Goal: Task Accomplishment & Management: Use online tool/utility

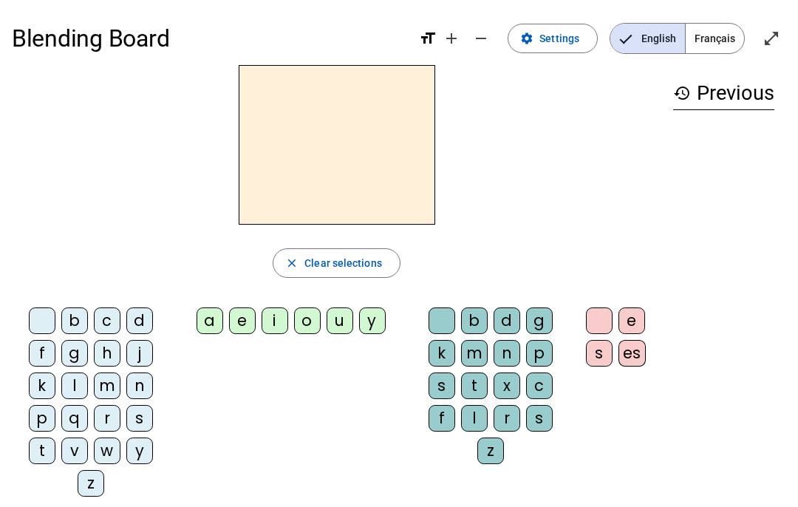
click at [570, 35] on span "Settings" at bounding box center [560, 39] width 40 height 18
click at [713, 26] on span "Français" at bounding box center [715, 39] width 58 height 30
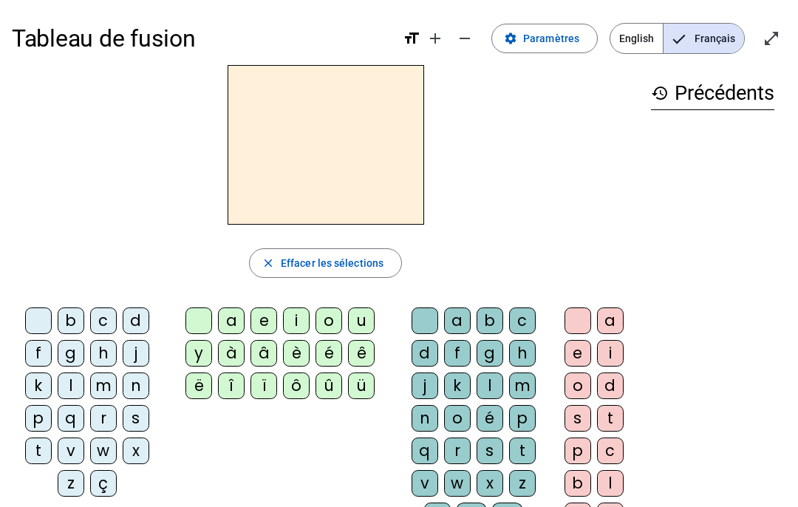
click at [558, 40] on span "Paramètres" at bounding box center [551, 39] width 56 height 18
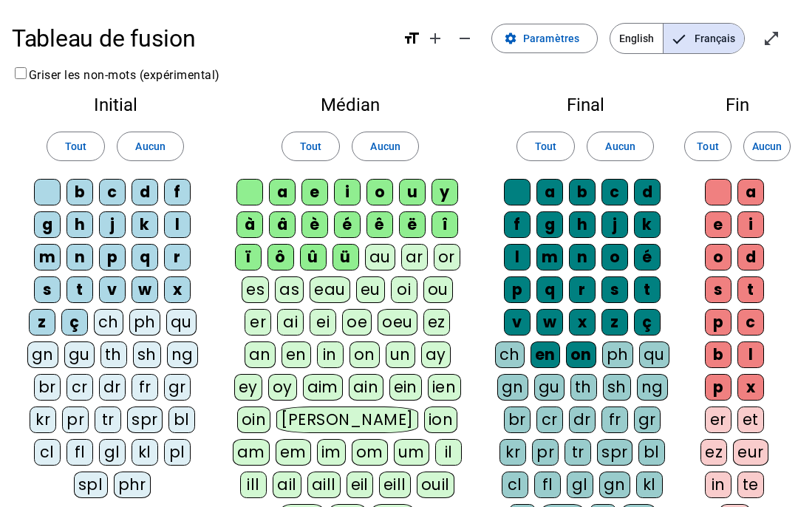
click at [44, 461] on div "cl" at bounding box center [47, 452] width 27 height 27
click at [81, 455] on div "fl" at bounding box center [80, 452] width 27 height 27
click at [183, 455] on div "pl" at bounding box center [177, 452] width 27 height 27
click at [151, 452] on div "kl" at bounding box center [145, 452] width 27 height 27
click at [190, 419] on div "bl" at bounding box center [182, 420] width 27 height 27
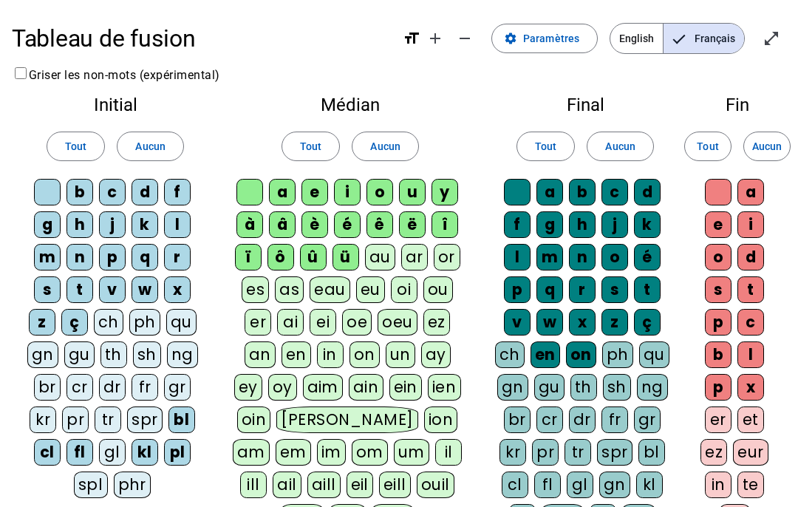
click at [148, 455] on div "kl" at bounding box center [145, 452] width 27 height 27
click at [382, 255] on div "au" at bounding box center [380, 257] width 30 height 27
click at [442, 288] on div "ou" at bounding box center [439, 290] width 30 height 27
click at [377, 288] on div "eu" at bounding box center [370, 290] width 29 height 27
click at [395, 322] on div "oeu" at bounding box center [398, 322] width 40 height 27
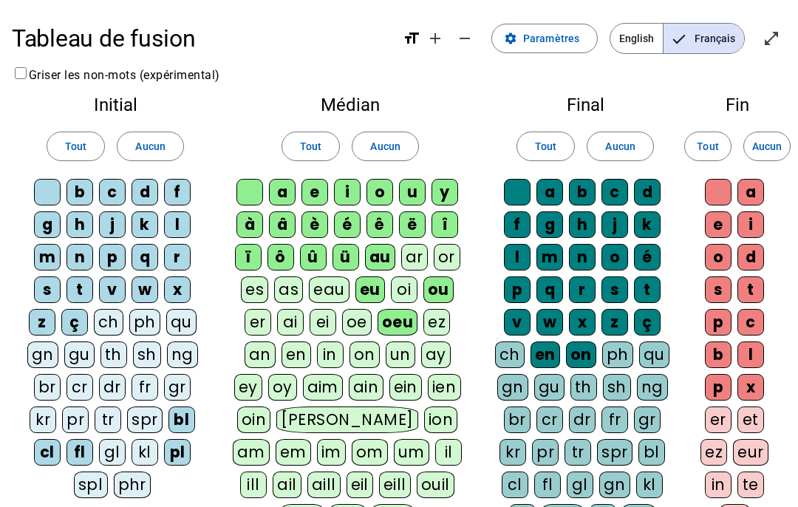
click at [357, 320] on div "oe" at bounding box center [357, 322] width 30 height 27
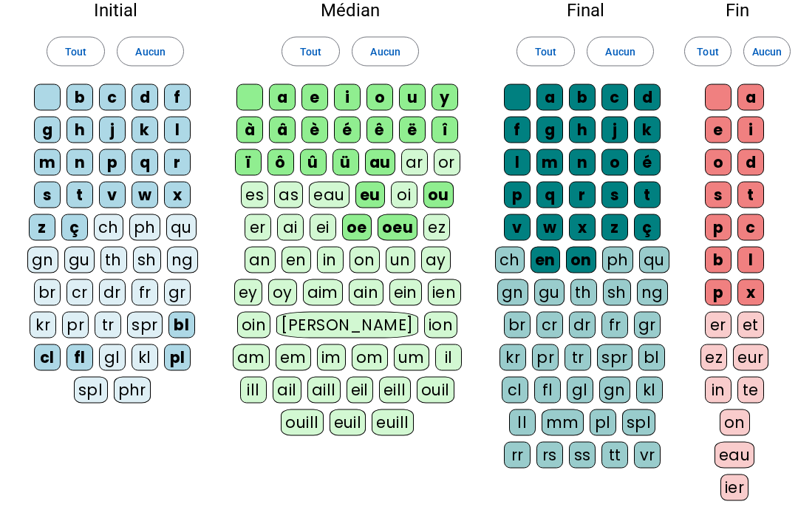
scroll to position [109, 0]
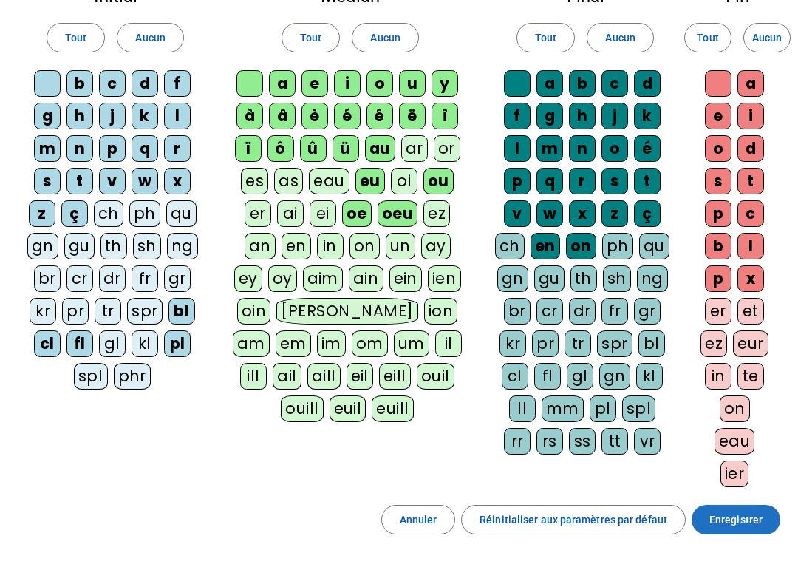
click at [761, 506] on span "Enregistrer" at bounding box center [736, 520] width 53 height 18
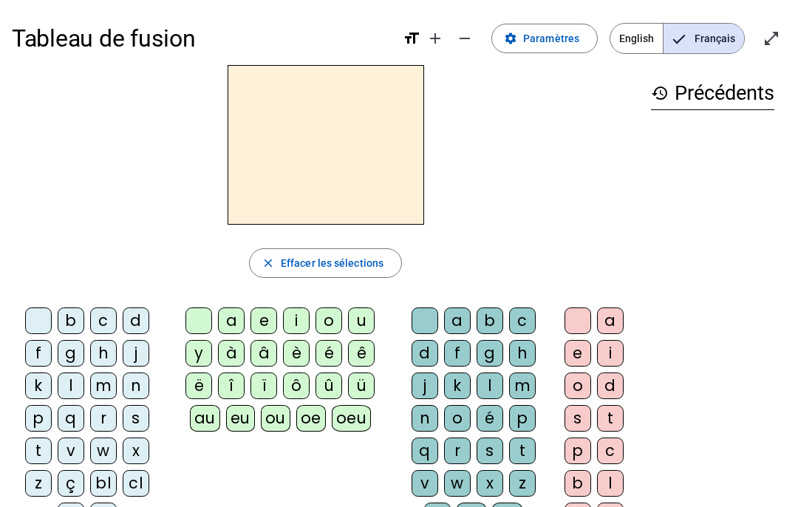
click at [531, 174] on div at bounding box center [326, 145] width 628 height 160
click at [98, 313] on div "c" at bounding box center [103, 321] width 27 height 27
click at [194, 160] on div "c" at bounding box center [326, 145] width 628 height 160
click at [347, 246] on span "button" at bounding box center [326, 262] width 152 height 35
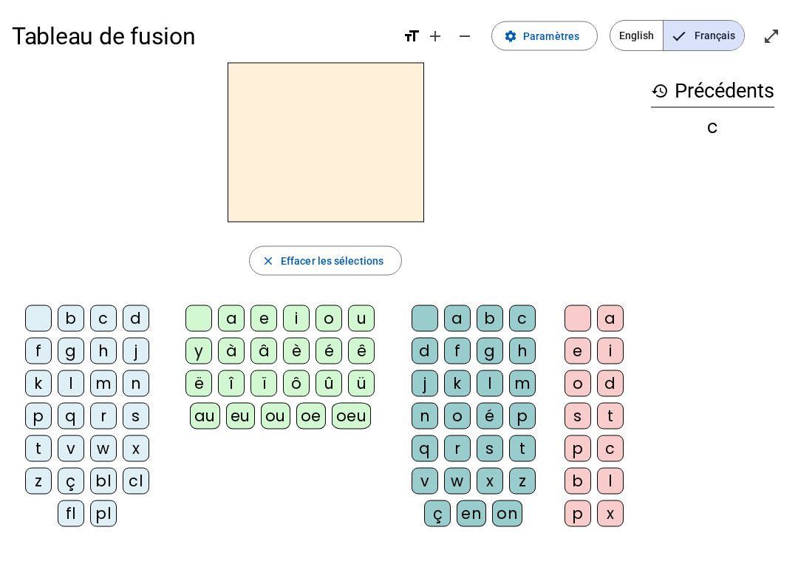
scroll to position [10, 0]
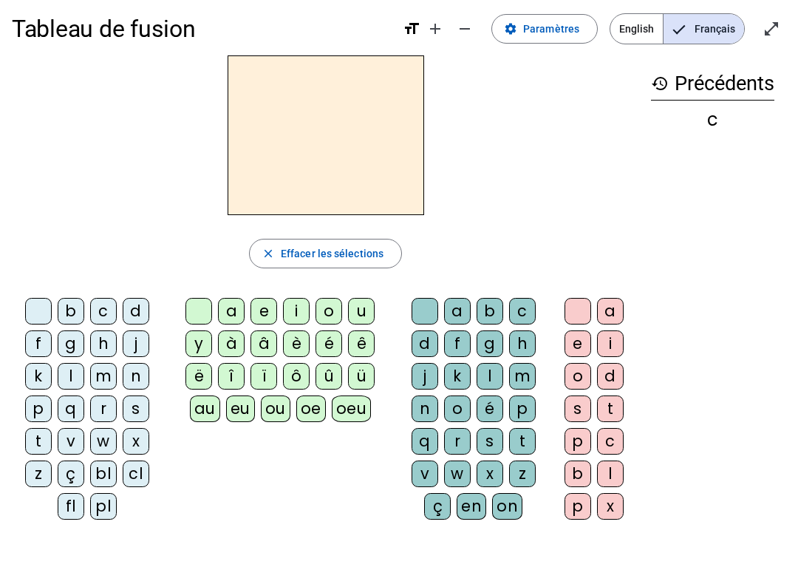
click at [257, 506] on div "Tableau de fusion format_size add remove settings Paramètres English Français o…" at bounding box center [399, 338] width 798 height 696
click at [72, 506] on div "fl" at bounding box center [71, 506] width 27 height 27
click at [325, 315] on div "o" at bounding box center [329, 311] width 27 height 27
click at [356, 318] on div "u" at bounding box center [361, 311] width 27 height 27
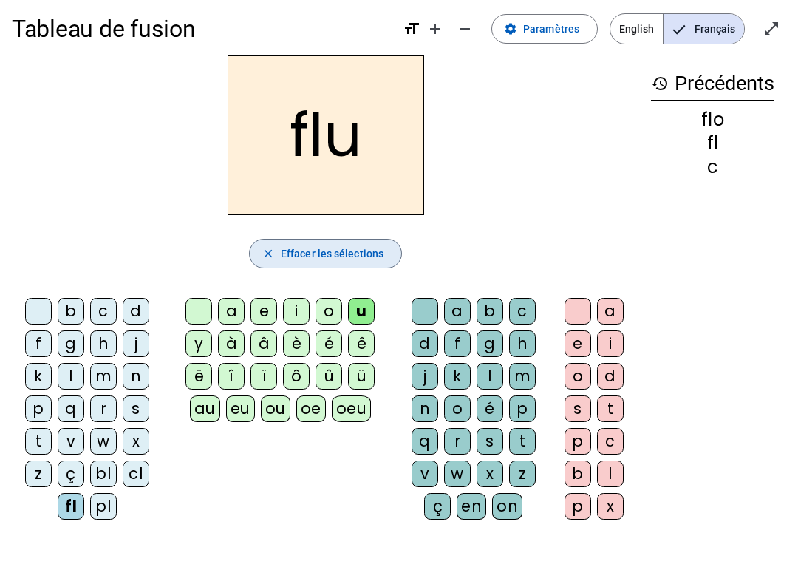
click at [347, 256] on span "Effacer les sélections" at bounding box center [332, 254] width 103 height 18
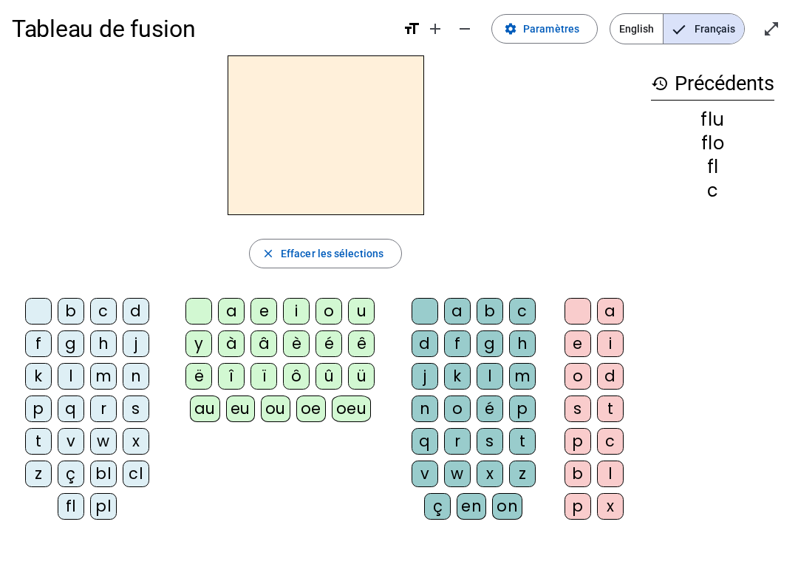
click at [60, 506] on div "fl" at bounding box center [71, 506] width 27 height 27
click at [304, 151] on h2 "fl" at bounding box center [326, 135] width 197 height 160
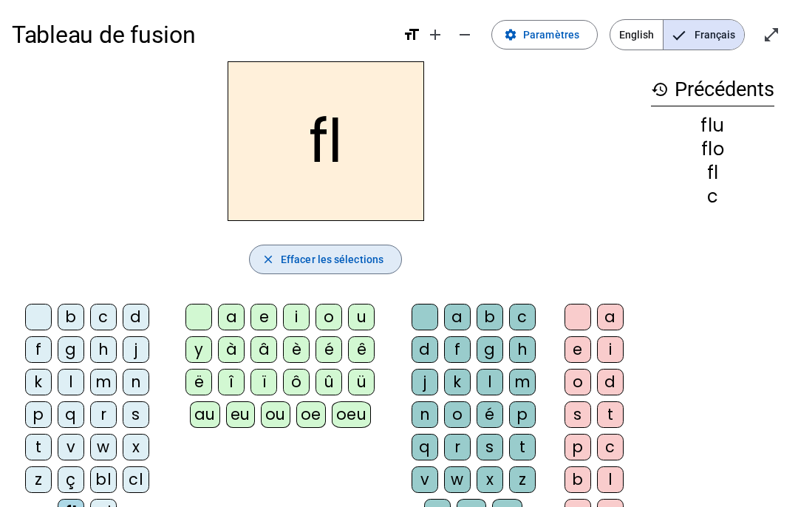
scroll to position [0, 0]
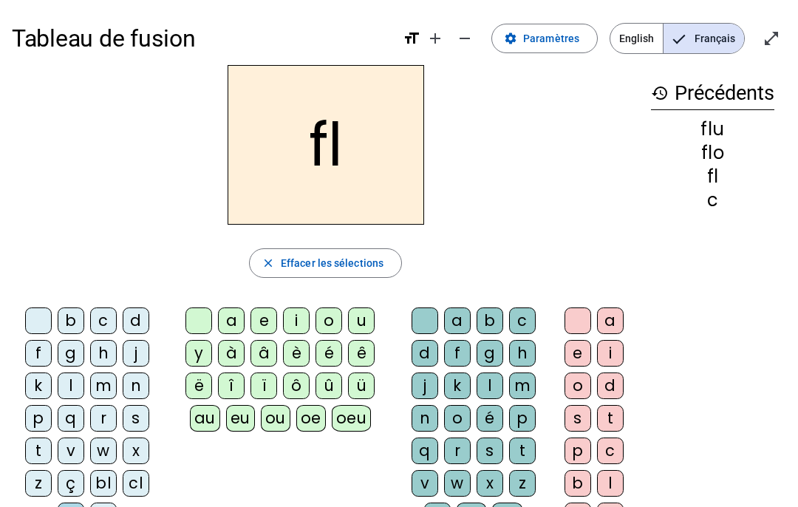
click at [359, 263] on span "Effacer les sélections" at bounding box center [332, 263] width 103 height 18
click at [40, 302] on div "b c d f g h j k l m n p q r s t v w x z ç bl cl fl pl" at bounding box center [90, 422] width 157 height 240
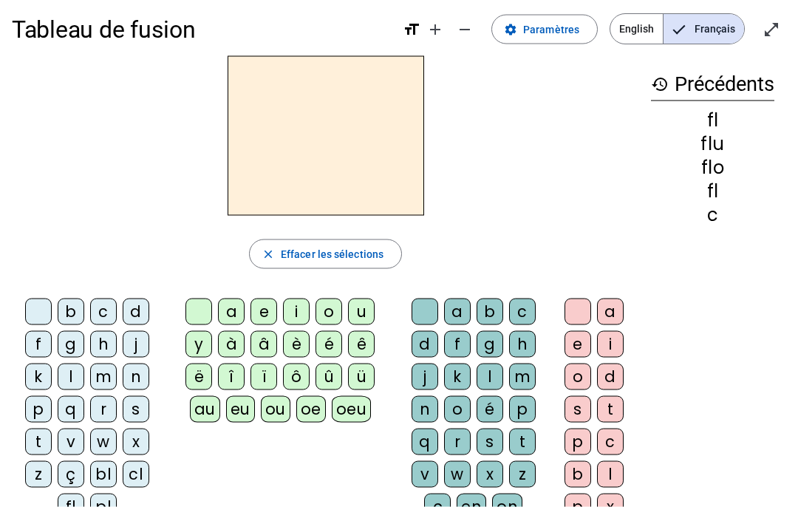
click at [129, 376] on div "n" at bounding box center [136, 377] width 27 height 27
click at [46, 311] on div at bounding box center [38, 311] width 27 height 27
click at [103, 477] on div "bl" at bounding box center [103, 474] width 27 height 27
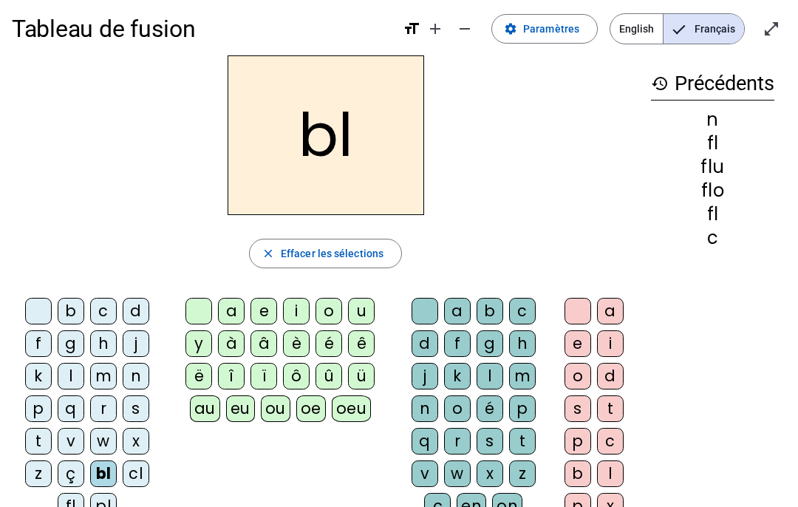
click at [327, 309] on div "o" at bounding box center [329, 311] width 27 height 27
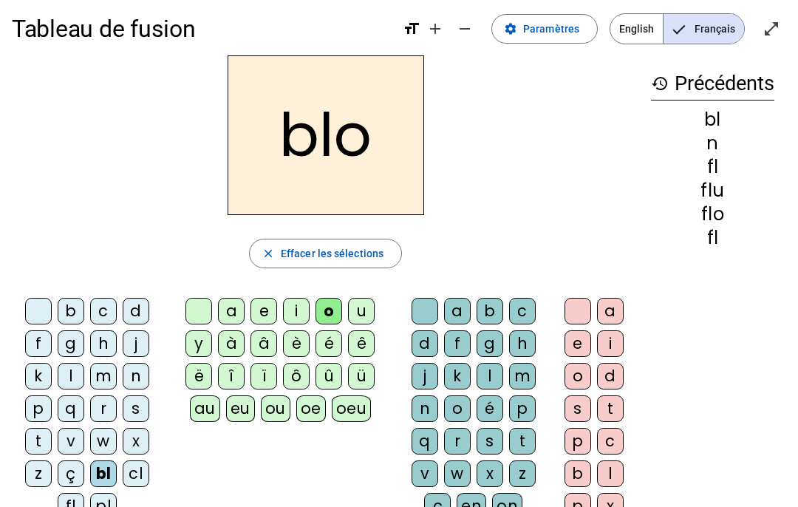
click at [348, 311] on div "u" at bounding box center [361, 311] width 27 height 27
click at [321, 308] on div "o" at bounding box center [329, 311] width 27 height 27
click at [339, 308] on div "o" at bounding box center [329, 311] width 27 height 27
click at [364, 307] on div "u" at bounding box center [361, 311] width 27 height 27
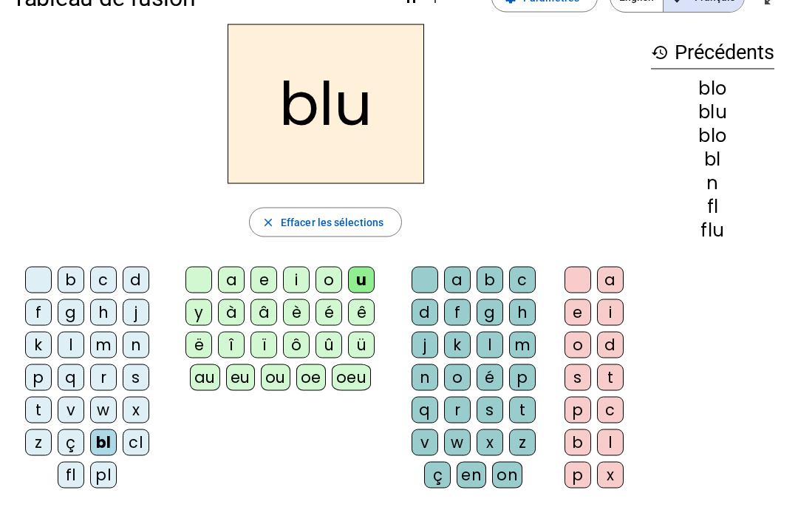
scroll to position [146, 0]
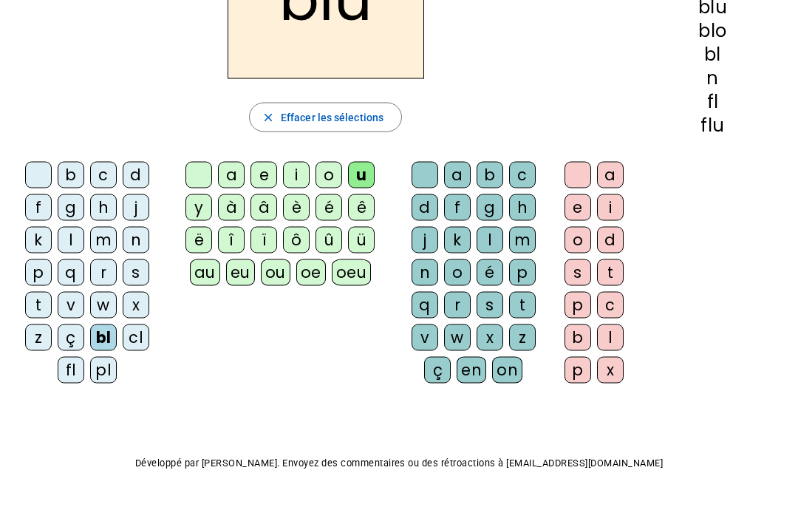
click at [186, 170] on div at bounding box center [199, 175] width 27 height 27
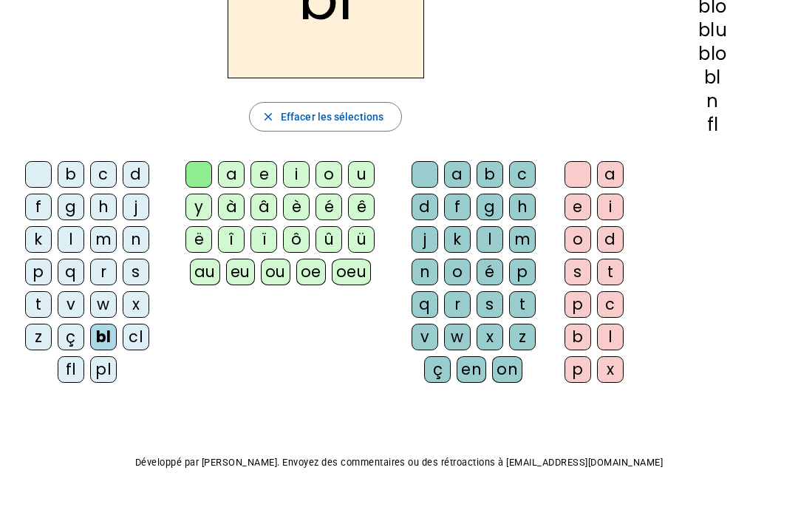
click at [322, 176] on div "o" at bounding box center [329, 174] width 27 height 27
click at [350, 165] on div "u" at bounding box center [361, 174] width 27 height 27
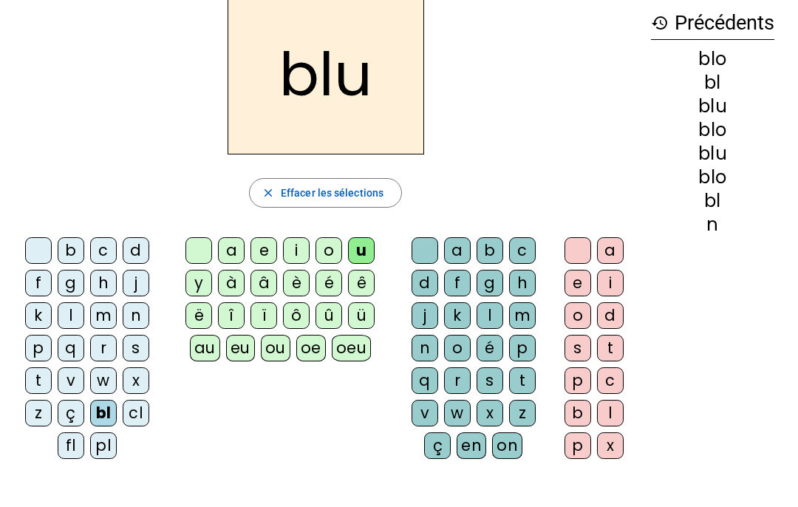
scroll to position [69, 0]
click at [279, 352] on div "ou" at bounding box center [276, 349] width 30 height 27
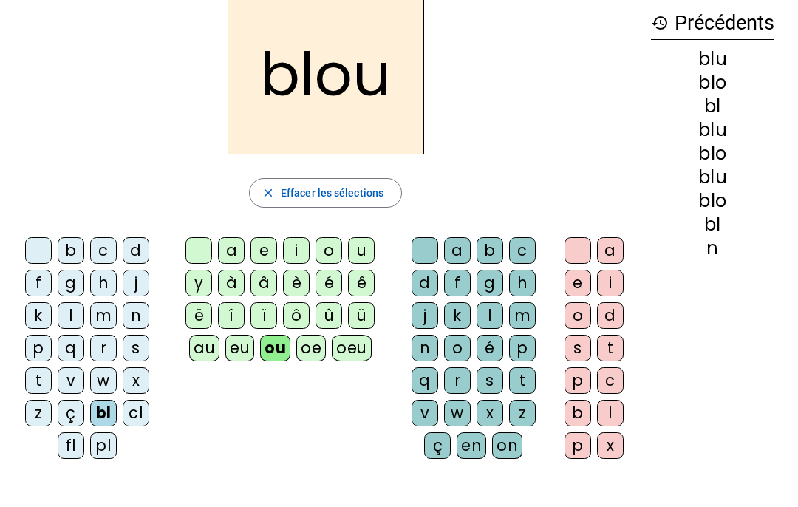
click at [44, 242] on div at bounding box center [38, 250] width 27 height 27
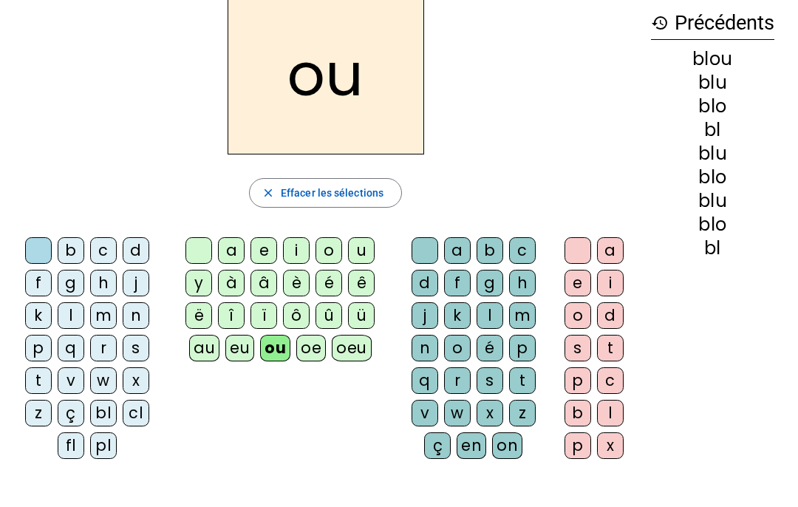
click at [205, 240] on div at bounding box center [199, 250] width 27 height 27
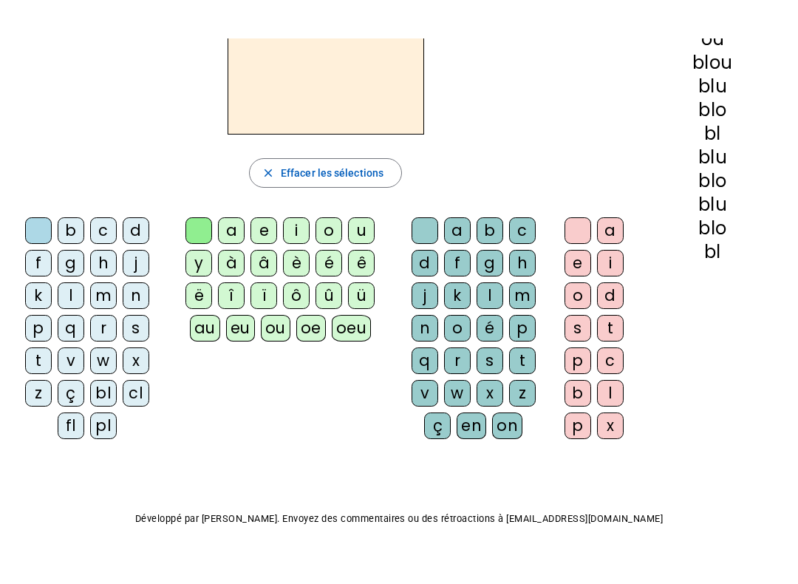
scroll to position [112, 0]
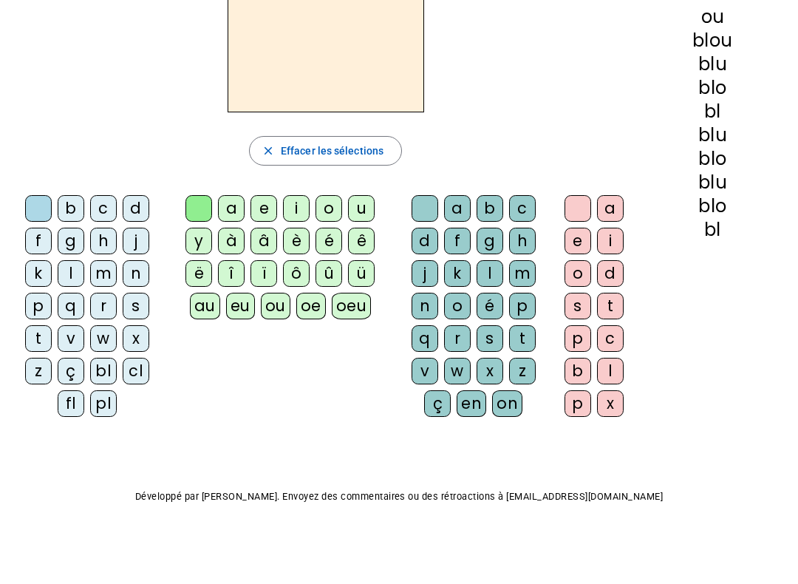
click at [112, 400] on div "pl" at bounding box center [103, 403] width 27 height 27
click at [352, 308] on div "oeu" at bounding box center [352, 306] width 40 height 27
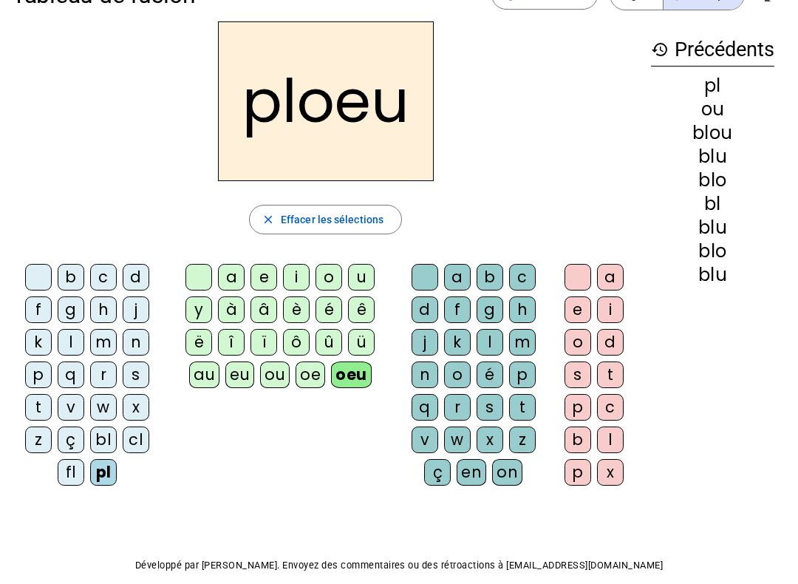
scroll to position [46, 0]
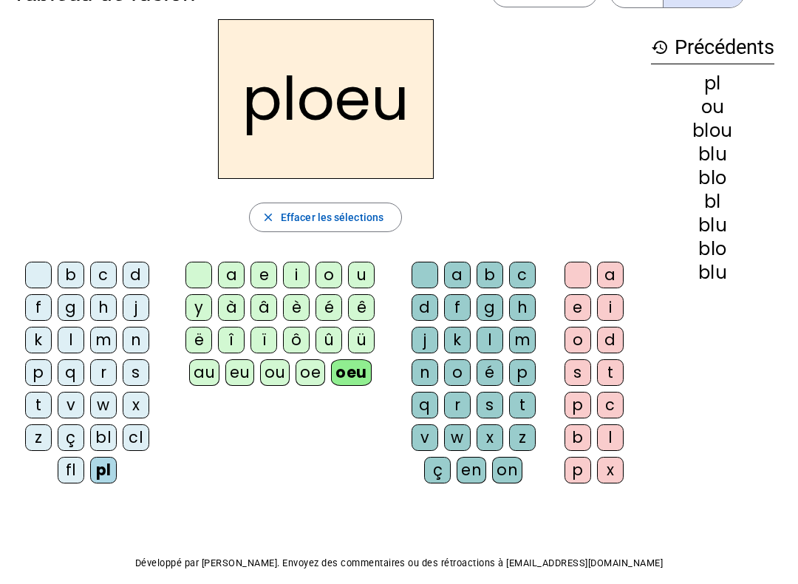
click at [464, 470] on div "en" at bounding box center [472, 470] width 30 height 27
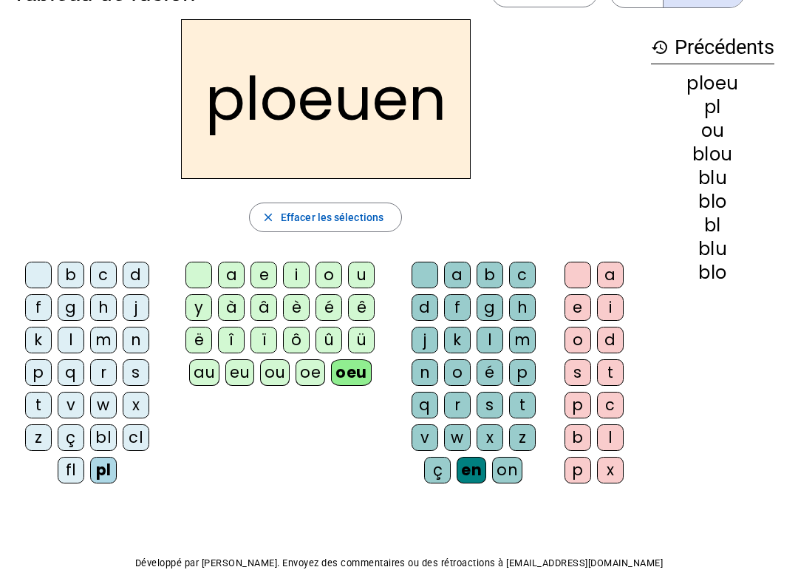
click at [616, 469] on div "x" at bounding box center [610, 470] width 27 height 27
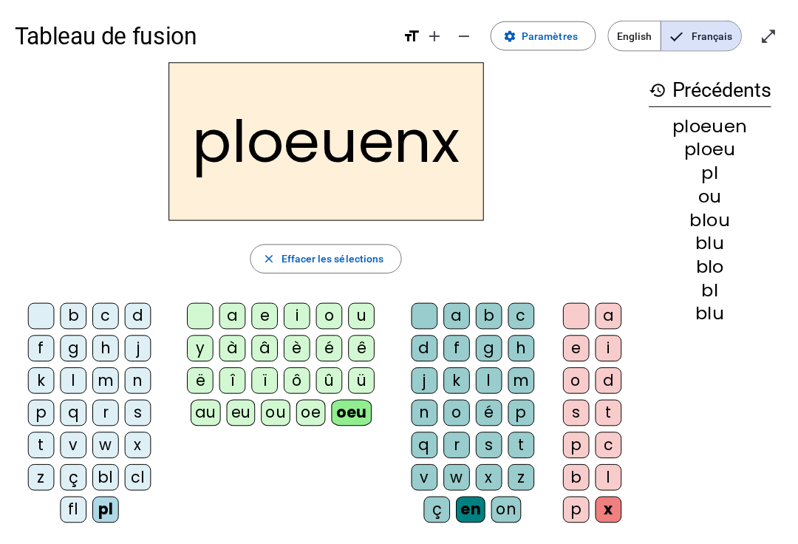
scroll to position [1, 0]
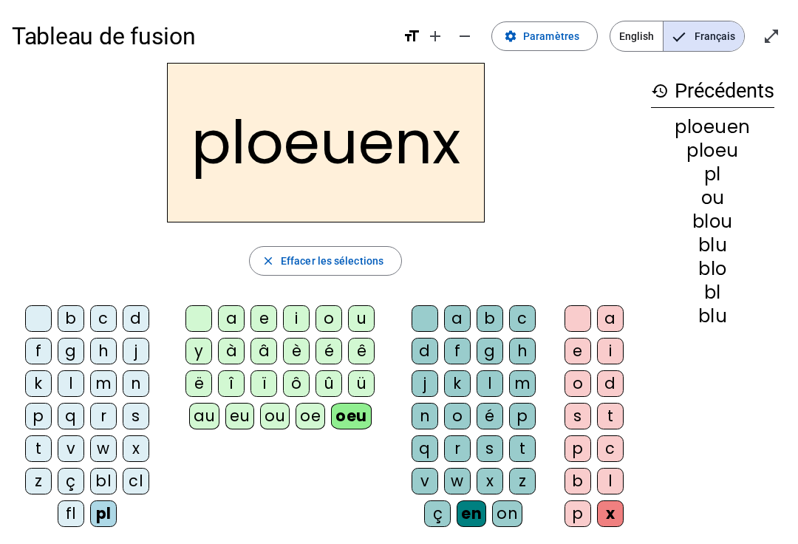
click at [27, 315] on div at bounding box center [38, 319] width 27 height 27
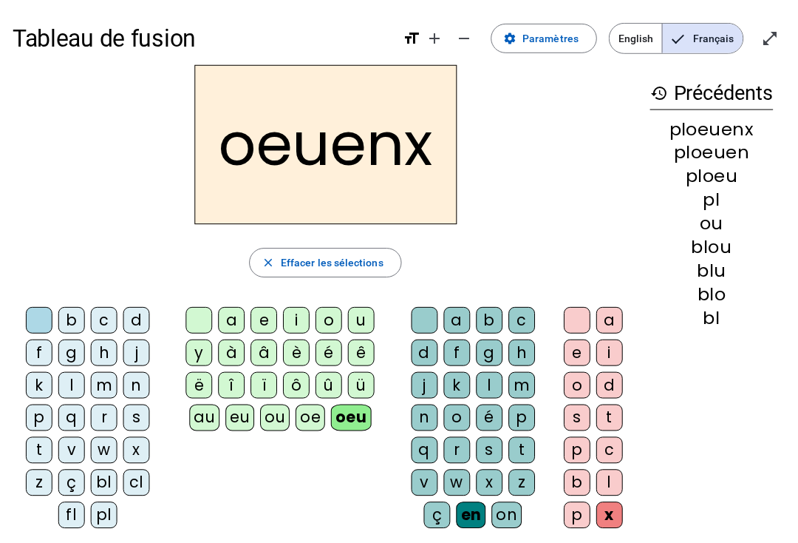
scroll to position [4, 0]
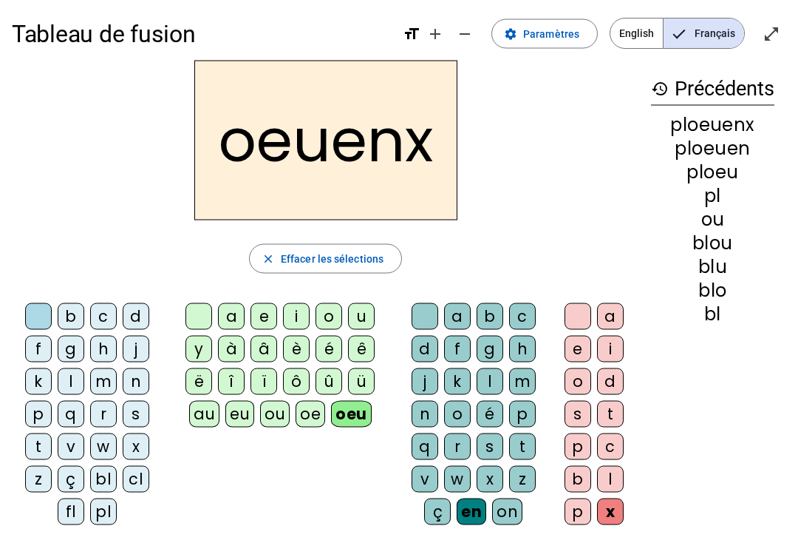
click at [104, 506] on div "pl" at bounding box center [103, 511] width 27 height 27
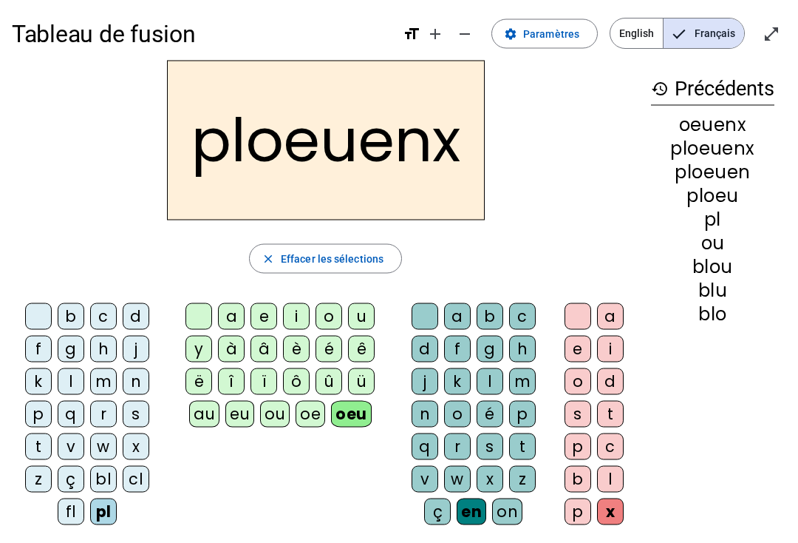
scroll to position [5, 0]
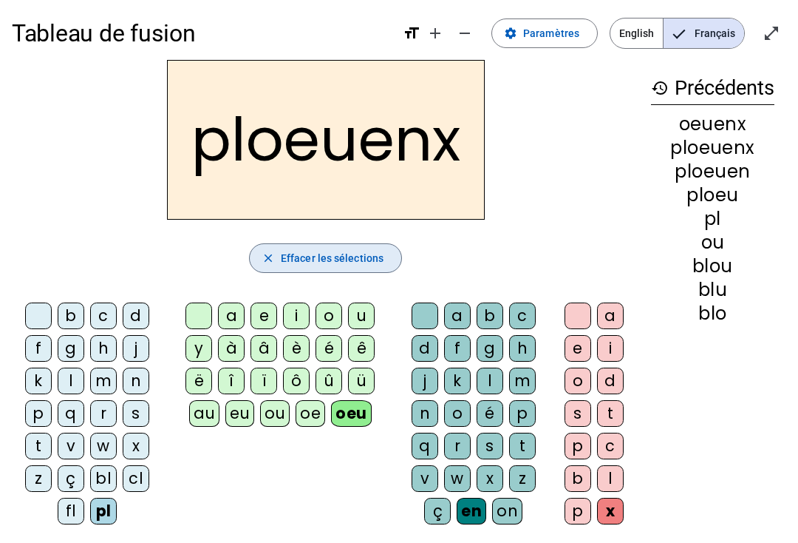
click at [362, 262] on span "Effacer les sélections" at bounding box center [332, 258] width 103 height 18
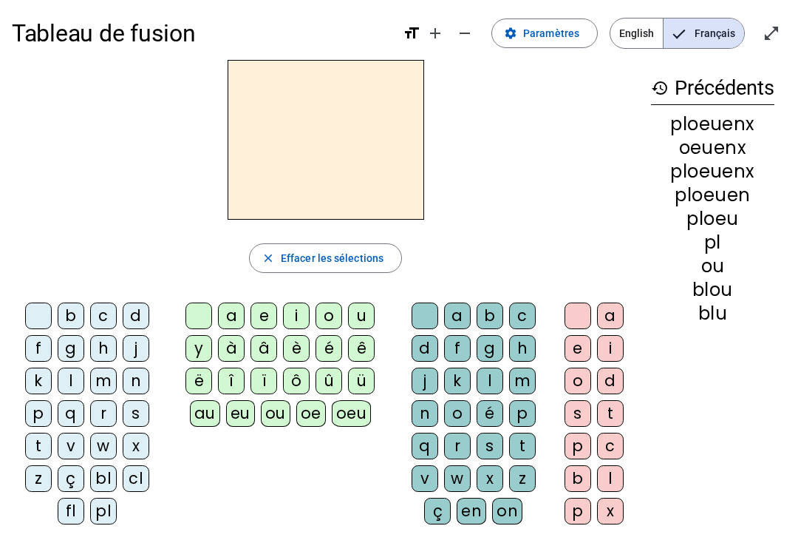
click at [101, 373] on div "m" at bounding box center [103, 380] width 27 height 27
click at [240, 304] on div "a" at bounding box center [231, 315] width 27 height 27
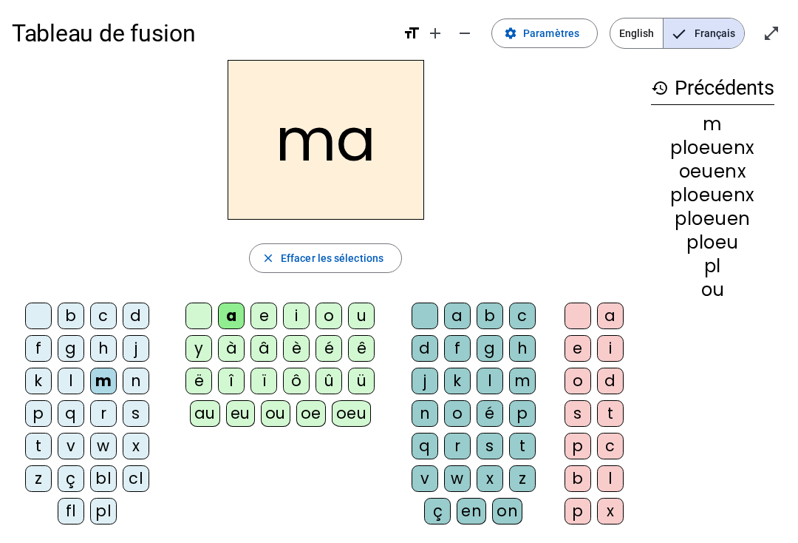
click at [271, 407] on div "ou" at bounding box center [276, 413] width 30 height 27
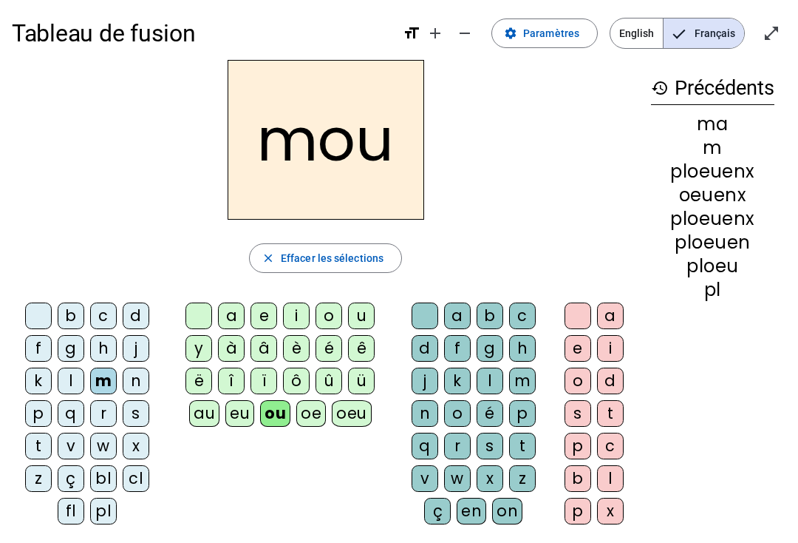
click at [115, 506] on div "pl" at bounding box center [103, 511] width 27 height 27
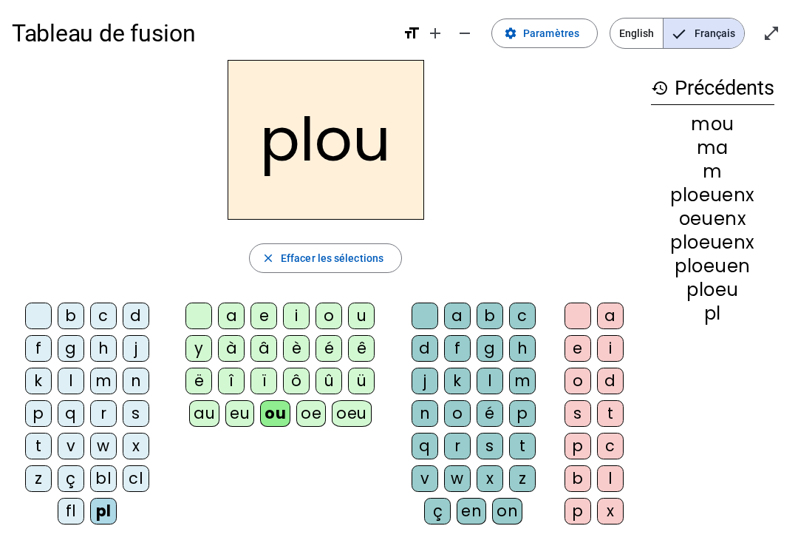
click at [226, 353] on div "à" at bounding box center [231, 348] width 27 height 27
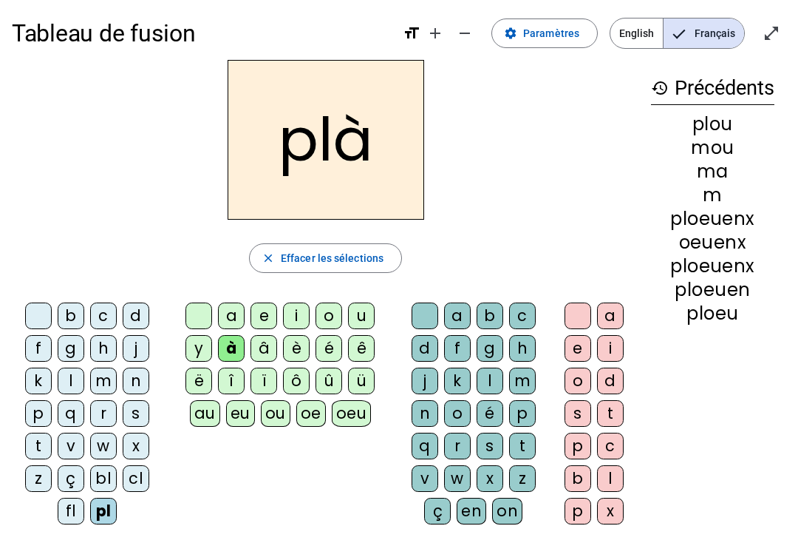
click at [374, 248] on span "button" at bounding box center [326, 257] width 152 height 35
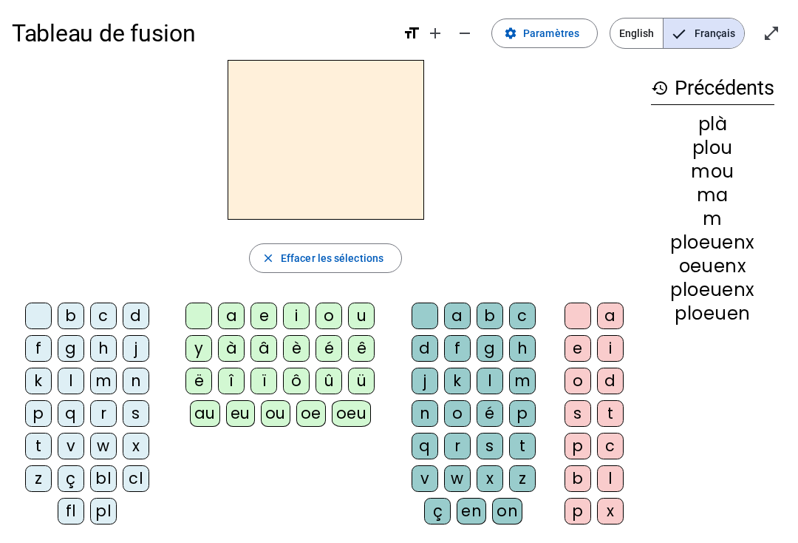
click at [228, 303] on div "a" at bounding box center [231, 315] width 27 height 27
click at [33, 438] on div "t" at bounding box center [38, 445] width 27 height 27
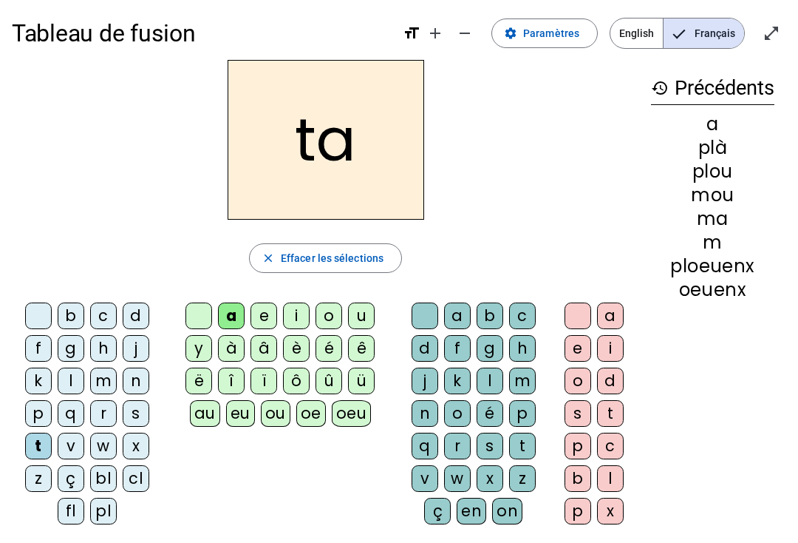
click at [608, 353] on div "i" at bounding box center [610, 348] width 27 height 27
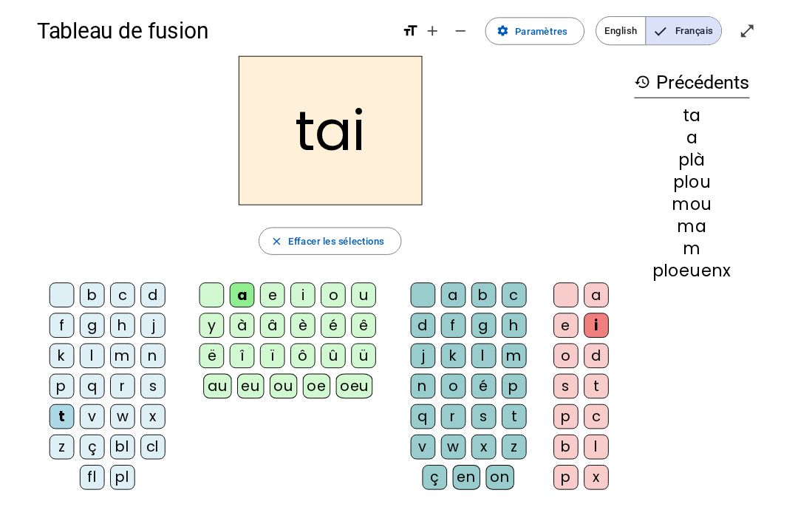
scroll to position [0, 0]
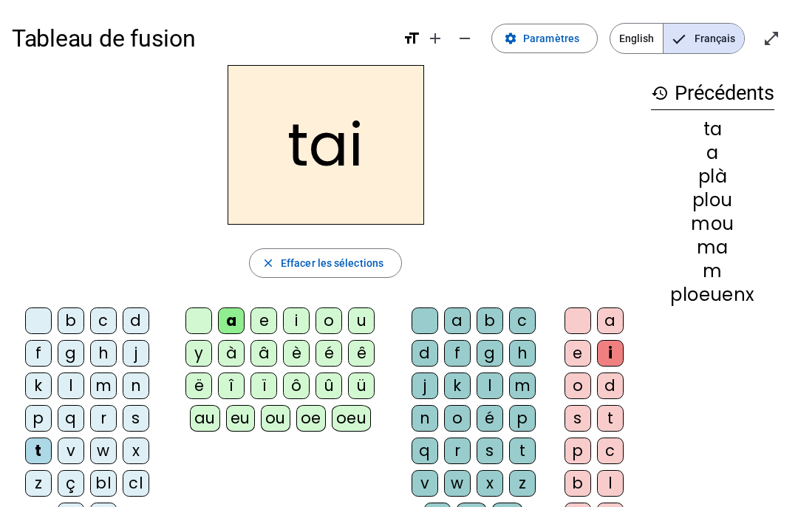
click at [588, 318] on div at bounding box center [578, 321] width 27 height 27
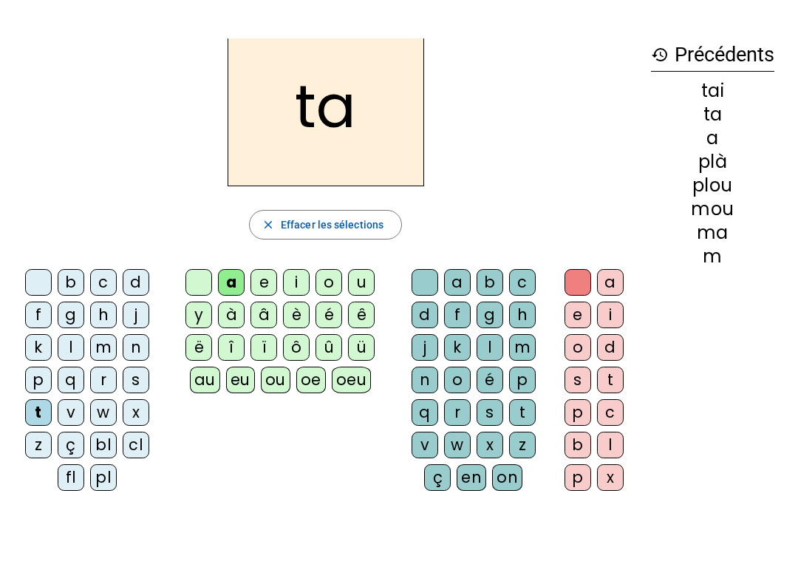
scroll to position [112, 0]
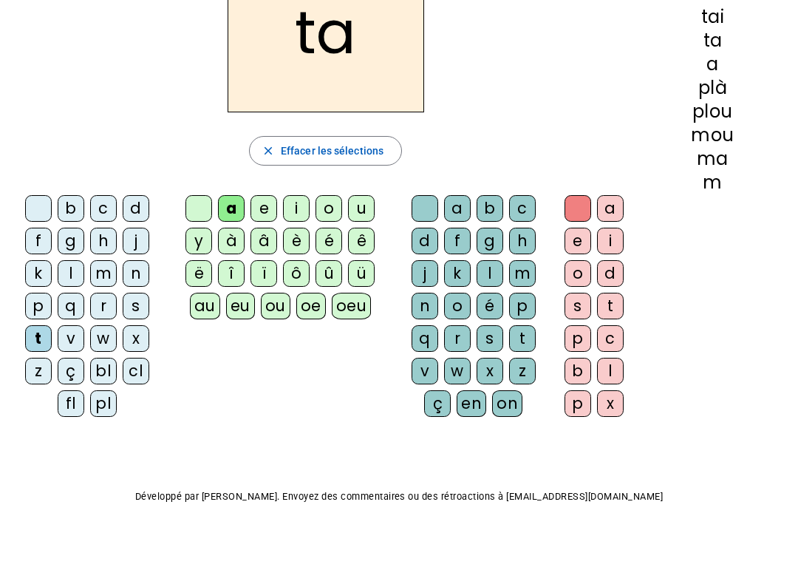
click at [476, 404] on div "en" at bounding box center [472, 403] width 30 height 27
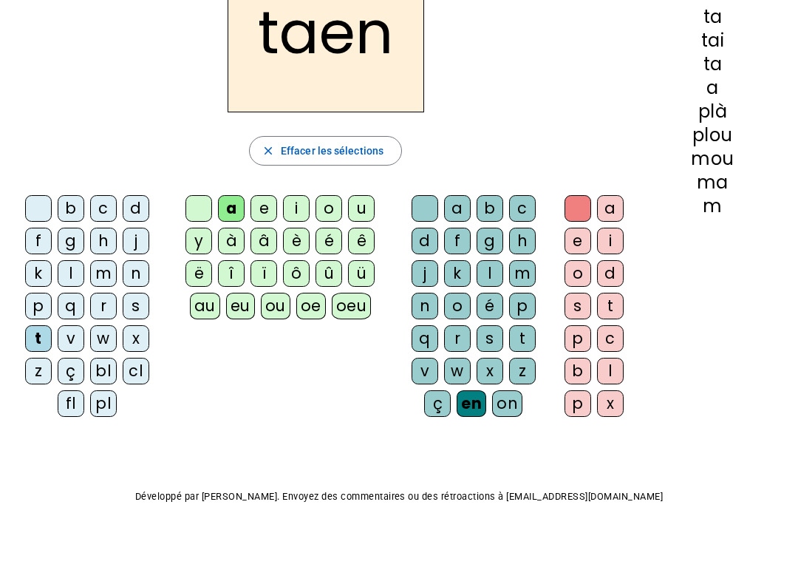
click at [432, 212] on div at bounding box center [425, 208] width 27 height 27
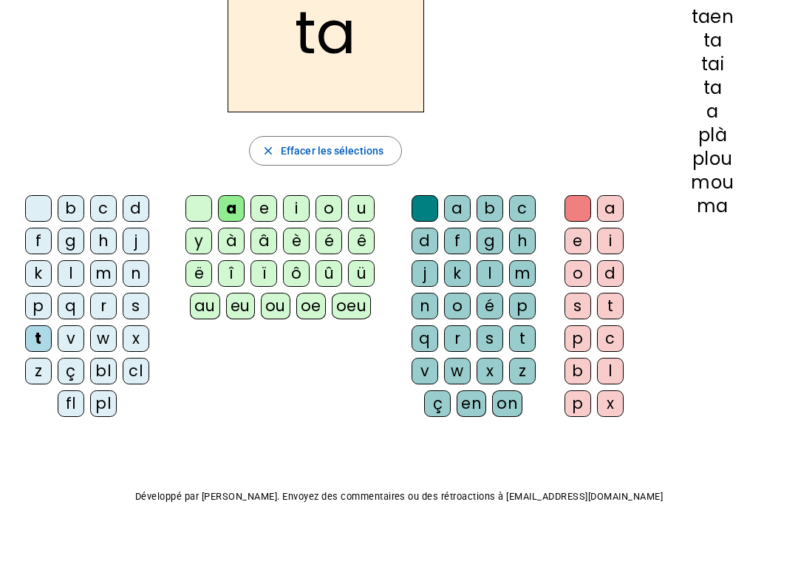
click at [608, 409] on div "x" at bounding box center [610, 403] width 27 height 27
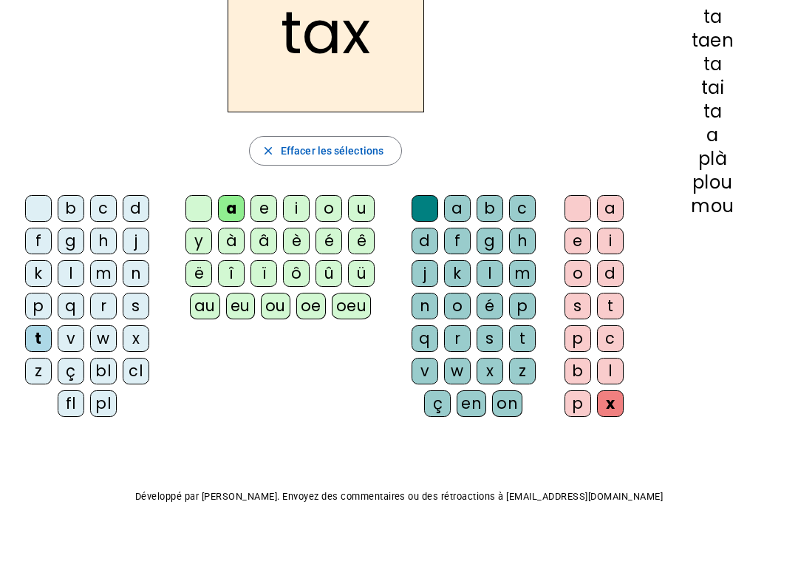
click at [570, 204] on div at bounding box center [578, 208] width 27 height 27
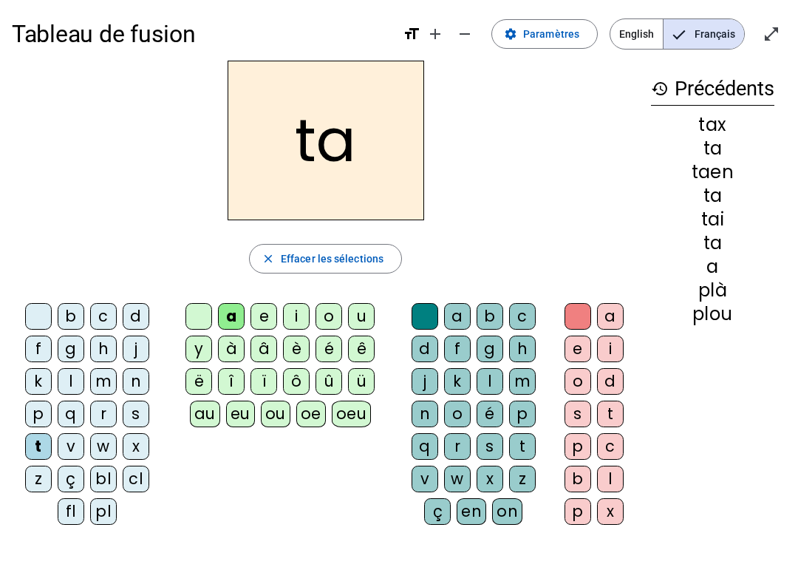
scroll to position [4, 0]
click at [207, 412] on div "au" at bounding box center [205, 414] width 30 height 27
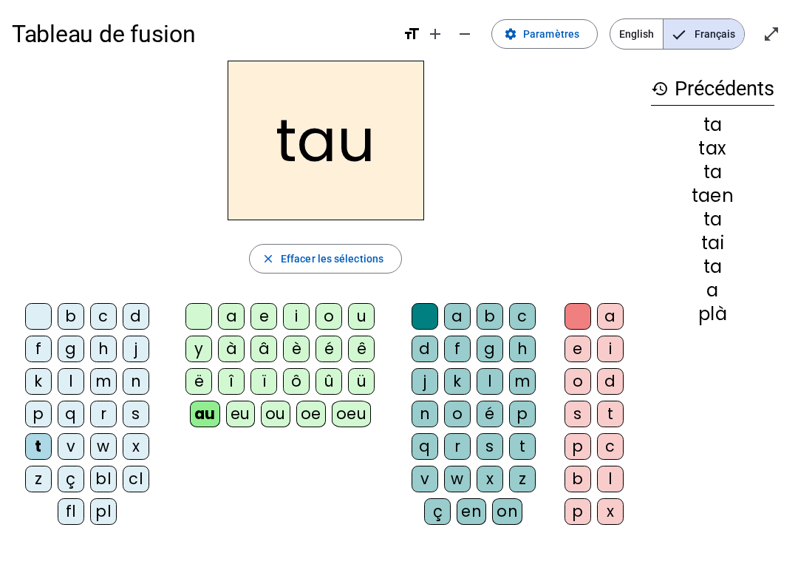
click at [350, 263] on span "Effacer les sélections" at bounding box center [332, 259] width 103 height 18
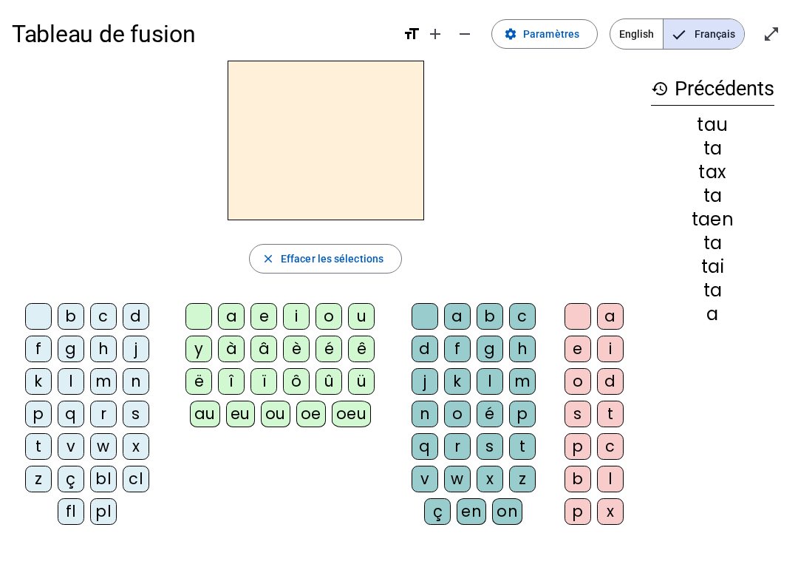
click at [35, 446] on div "t" at bounding box center [38, 446] width 27 height 27
click at [224, 318] on div "a" at bounding box center [231, 316] width 27 height 27
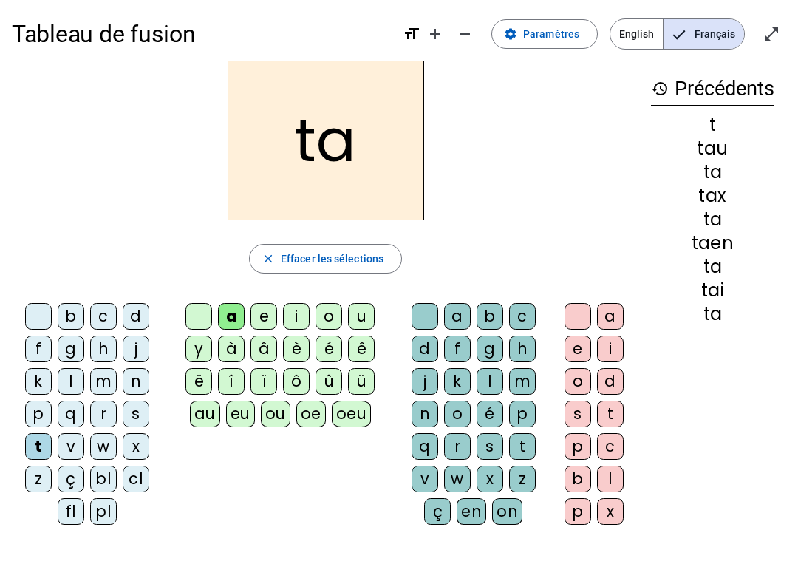
click at [80, 383] on div "l" at bounding box center [71, 381] width 27 height 27
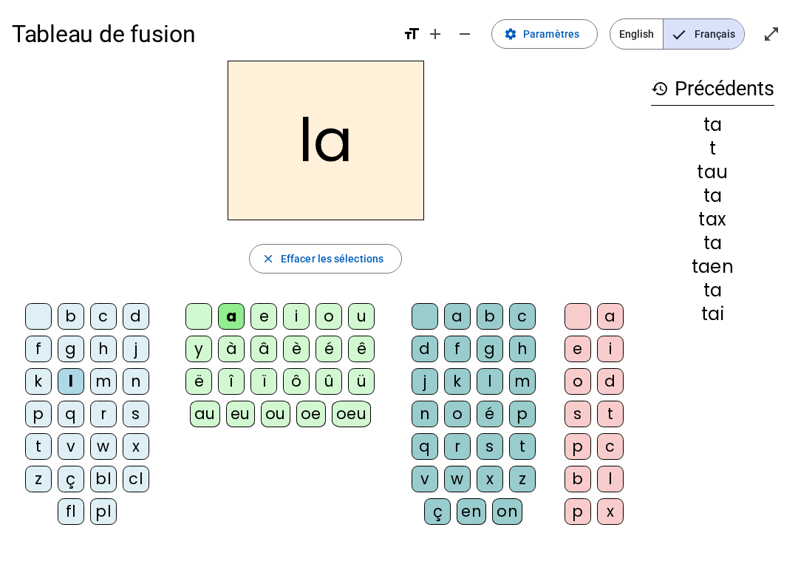
click at [104, 308] on div "c" at bounding box center [103, 316] width 27 height 27
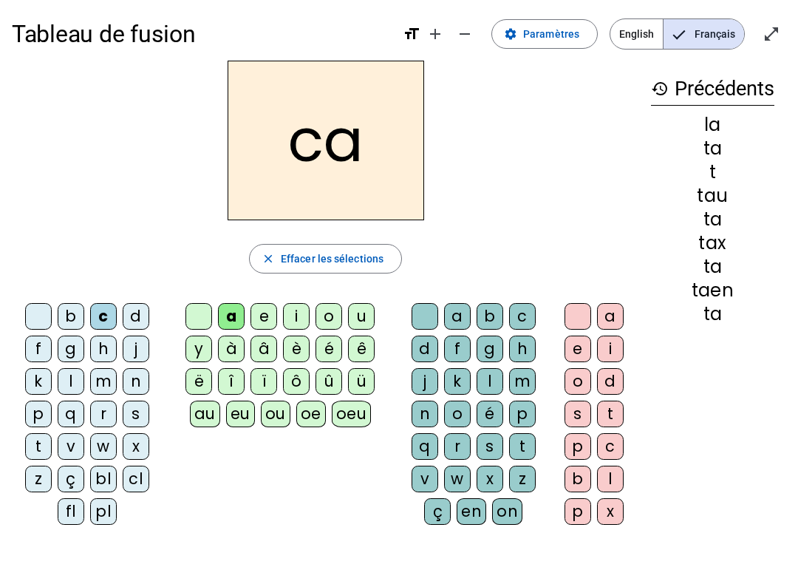
click at [137, 413] on div "s" at bounding box center [136, 414] width 27 height 27
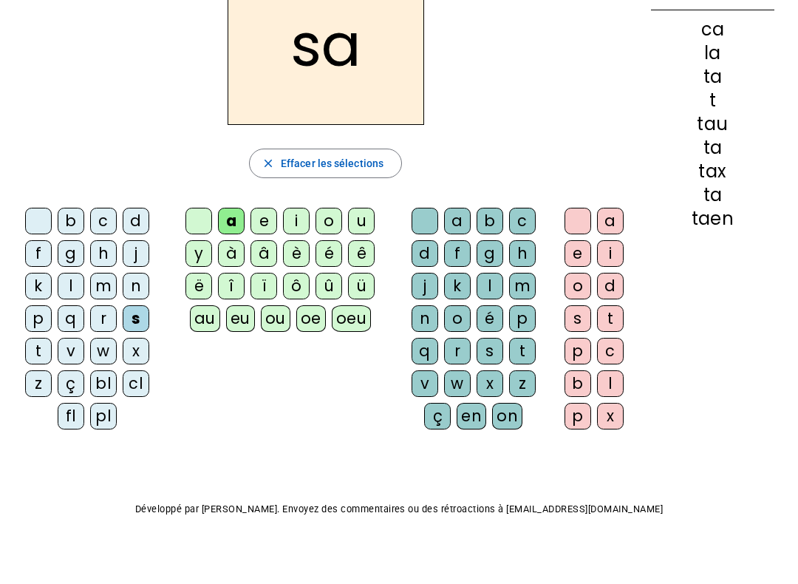
scroll to position [112, 0]
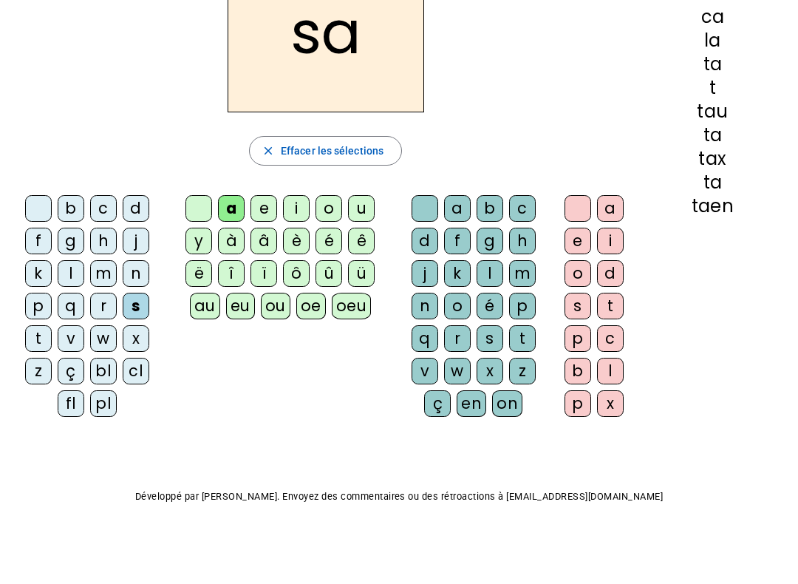
click at [501, 272] on div "l" at bounding box center [490, 273] width 27 height 27
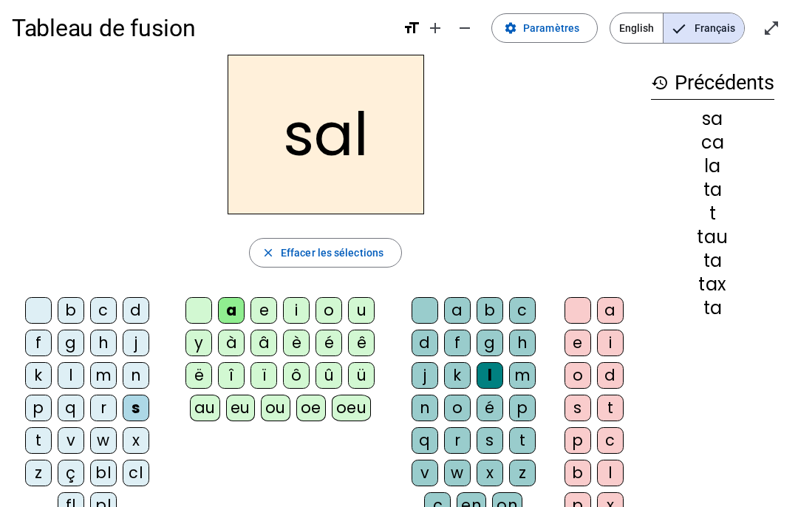
scroll to position [0, 0]
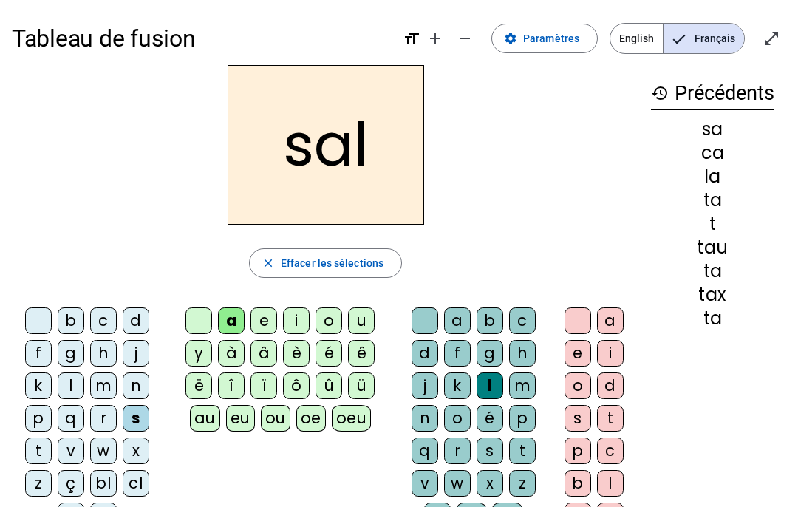
click at [277, 429] on div "ou" at bounding box center [276, 418] width 30 height 27
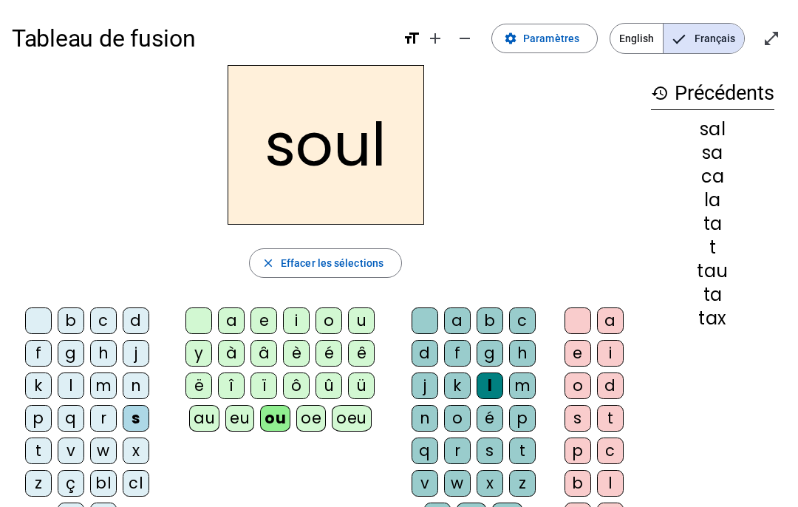
click at [259, 321] on div "e" at bounding box center [264, 321] width 27 height 27
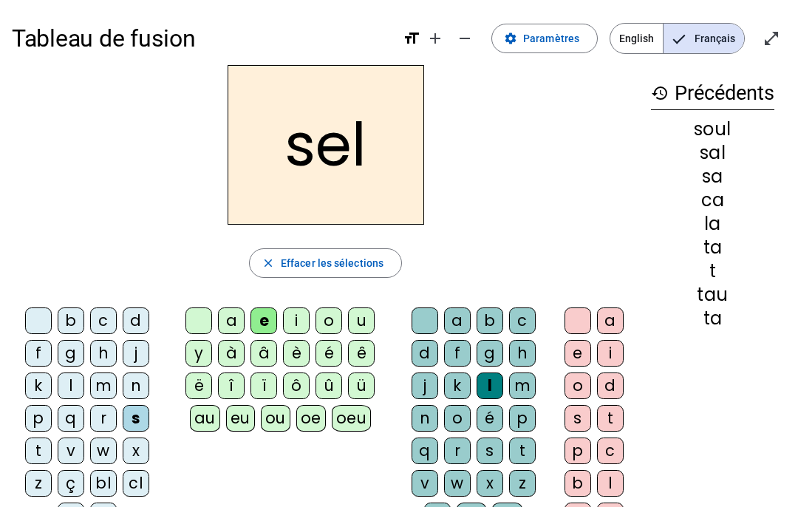
click at [242, 321] on div "a" at bounding box center [231, 321] width 27 height 27
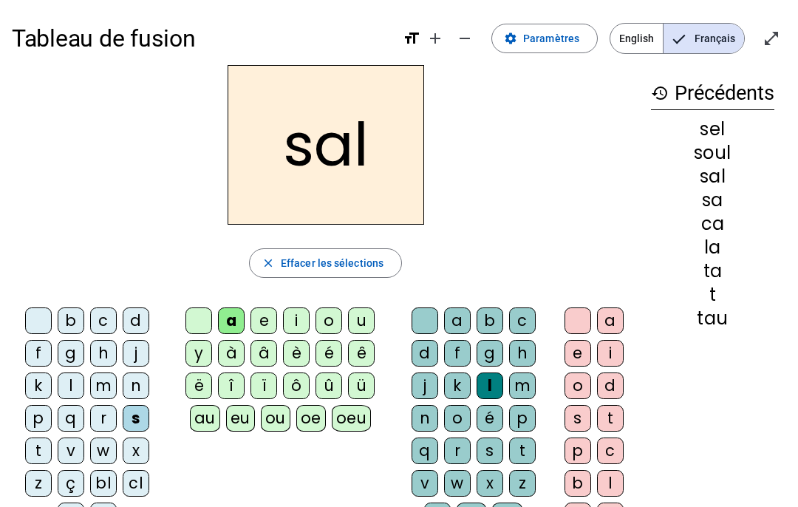
click at [362, 412] on div "oeu" at bounding box center [352, 418] width 40 height 27
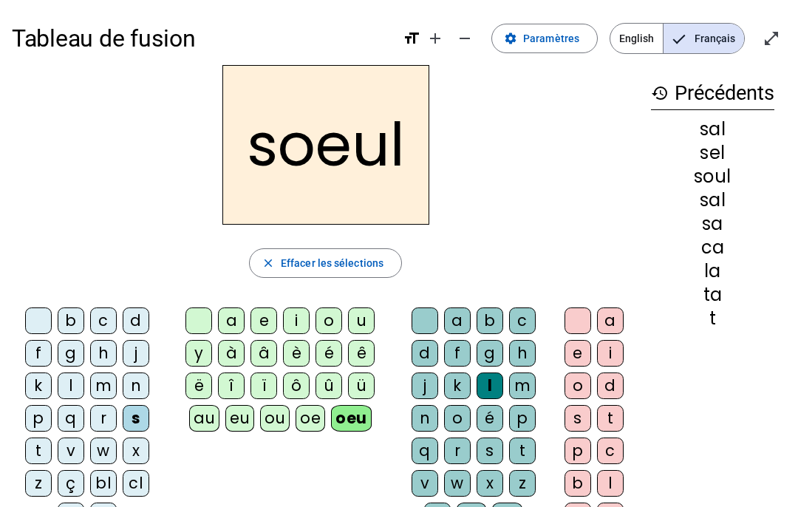
click at [243, 322] on div "a" at bounding box center [231, 321] width 27 height 27
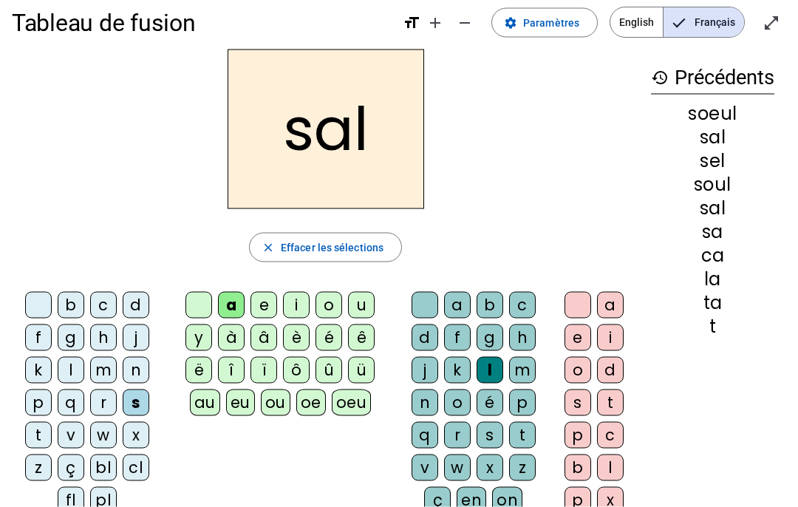
scroll to position [16, 0]
click at [104, 368] on div "m" at bounding box center [103, 369] width 27 height 27
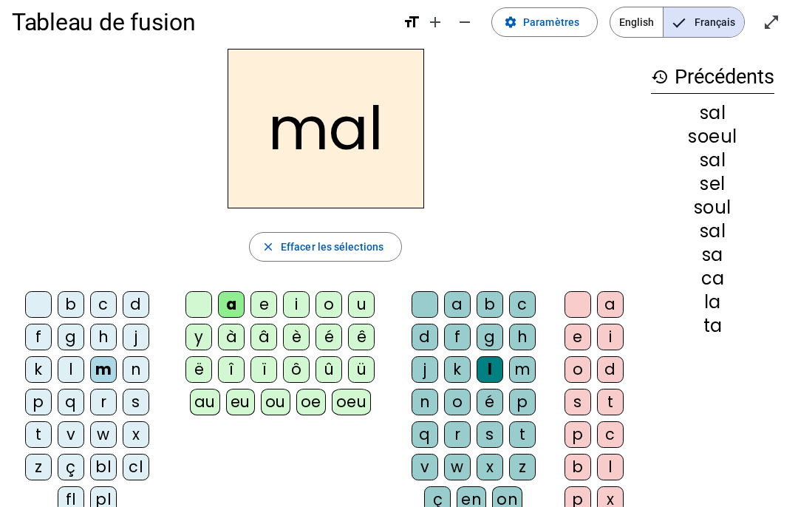
click at [305, 305] on div "i" at bounding box center [296, 304] width 27 height 27
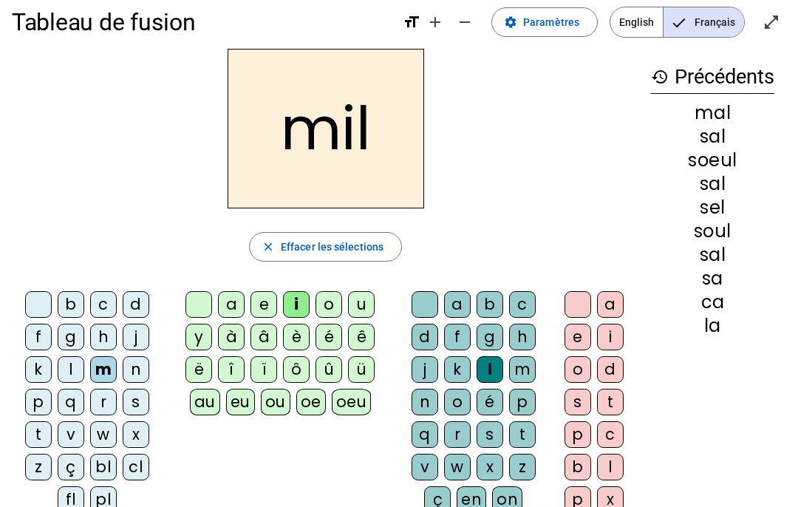
click at [147, 394] on div "s" at bounding box center [136, 402] width 27 height 27
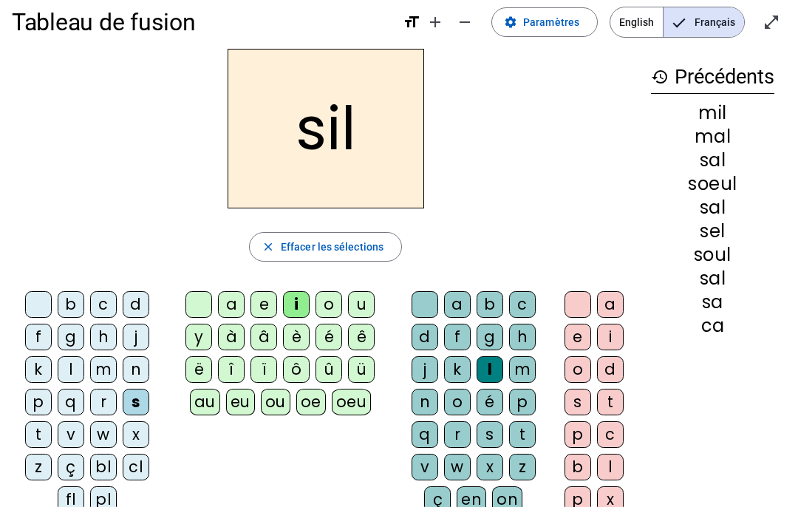
click at [426, 304] on div at bounding box center [425, 304] width 27 height 27
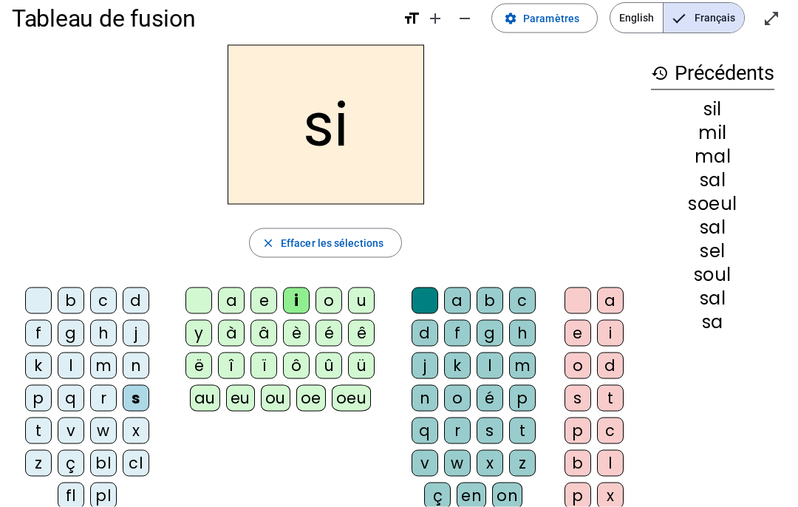
scroll to position [21, 0]
click at [275, 293] on div "e" at bounding box center [264, 300] width 27 height 27
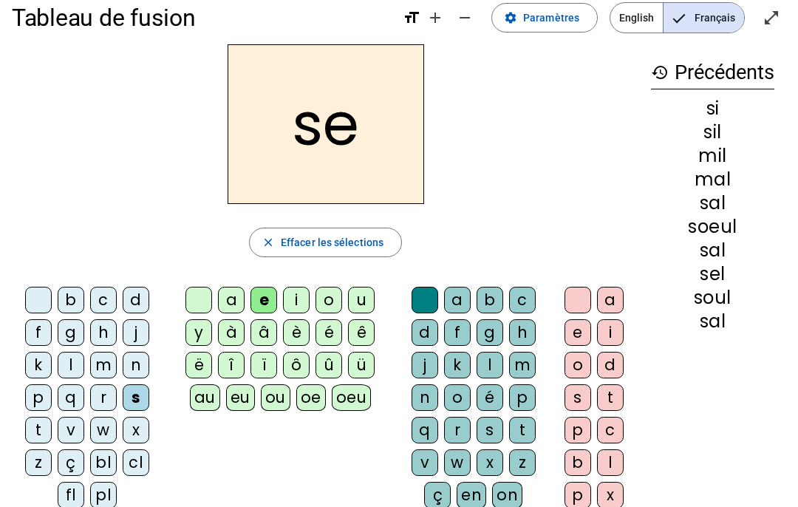
click at [357, 302] on div "u" at bounding box center [361, 300] width 27 height 27
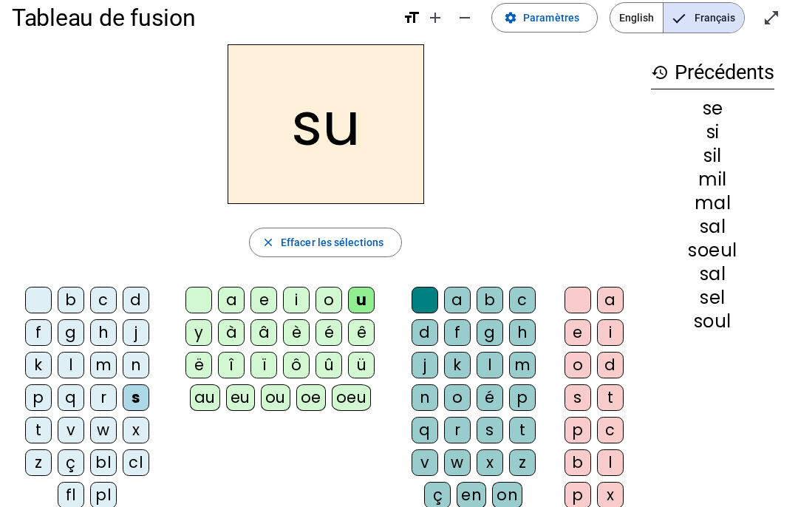
click at [464, 422] on div "r" at bounding box center [457, 430] width 27 height 27
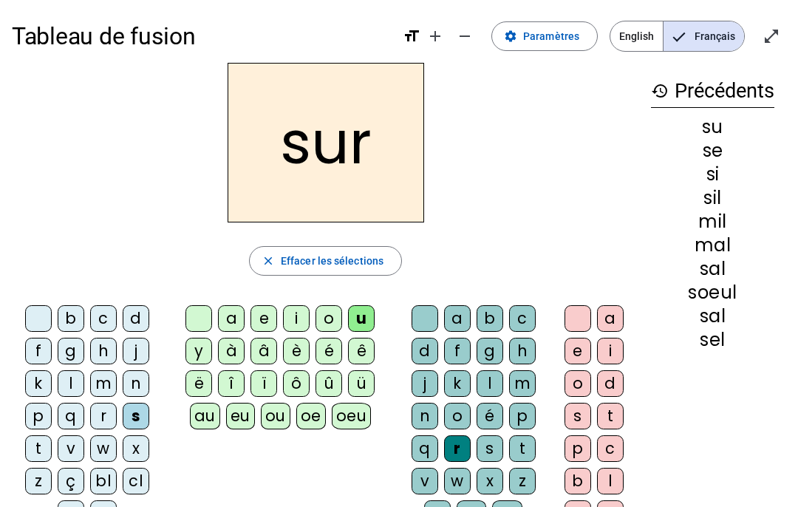
scroll to position [0, 0]
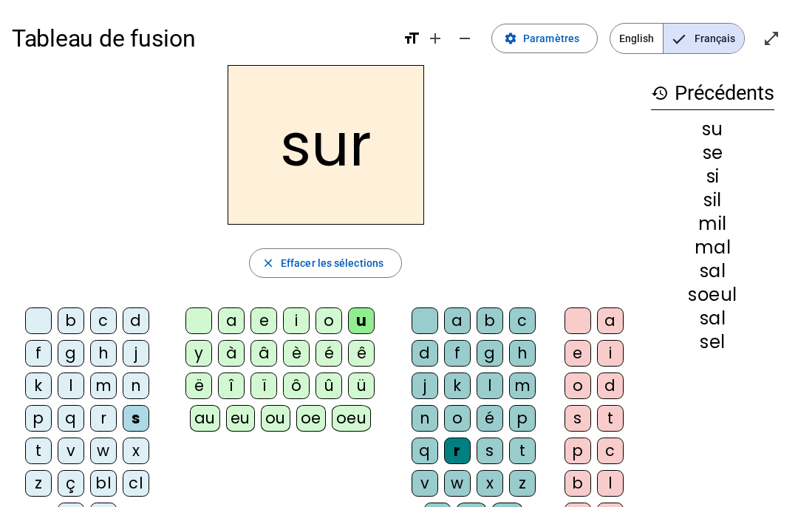
click at [103, 373] on div "m" at bounding box center [103, 386] width 27 height 27
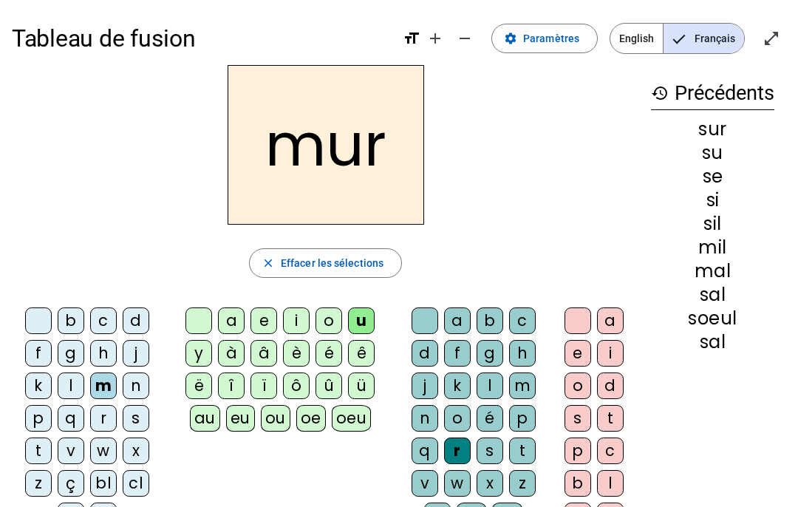
click at [69, 319] on div "b" at bounding box center [71, 321] width 27 height 27
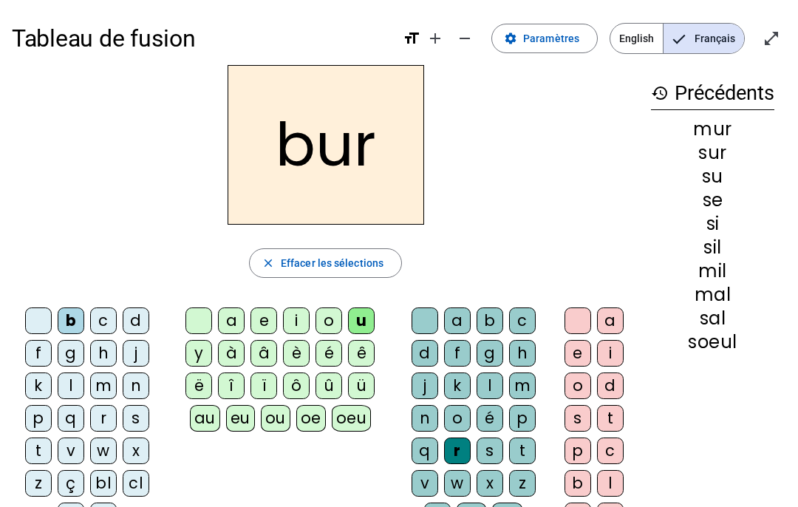
click at [123, 318] on div "d" at bounding box center [136, 321] width 27 height 27
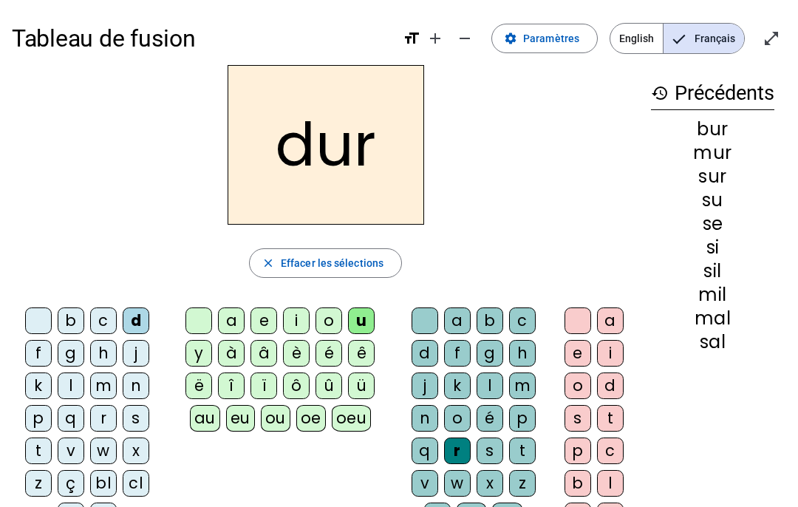
click at [430, 319] on div at bounding box center [425, 321] width 27 height 27
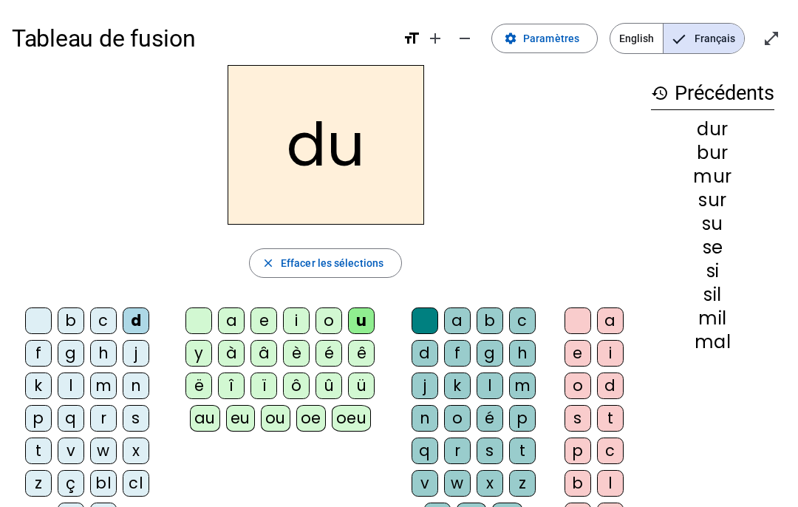
click at [288, 261] on span "Effacer les sélections" at bounding box center [332, 263] width 103 height 18
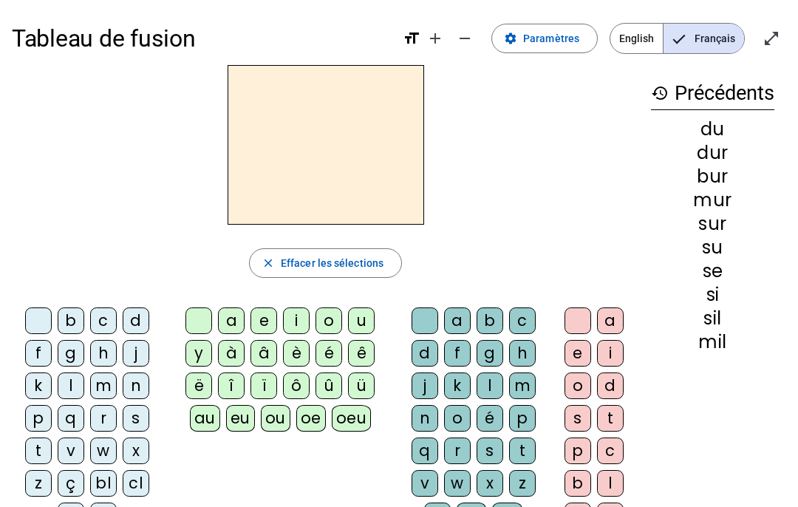
click at [104, 376] on div "m" at bounding box center [103, 386] width 27 height 27
click at [145, 324] on div "d" at bounding box center [136, 321] width 27 height 27
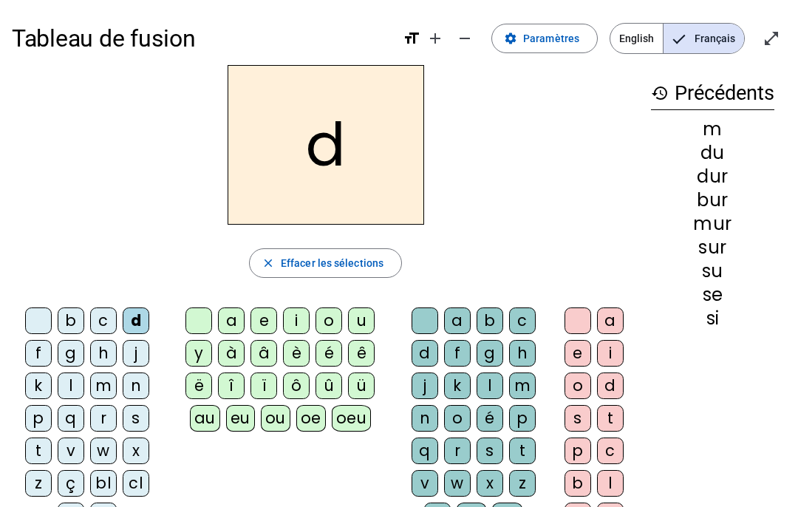
click at [370, 323] on div "u" at bounding box center [361, 321] width 27 height 27
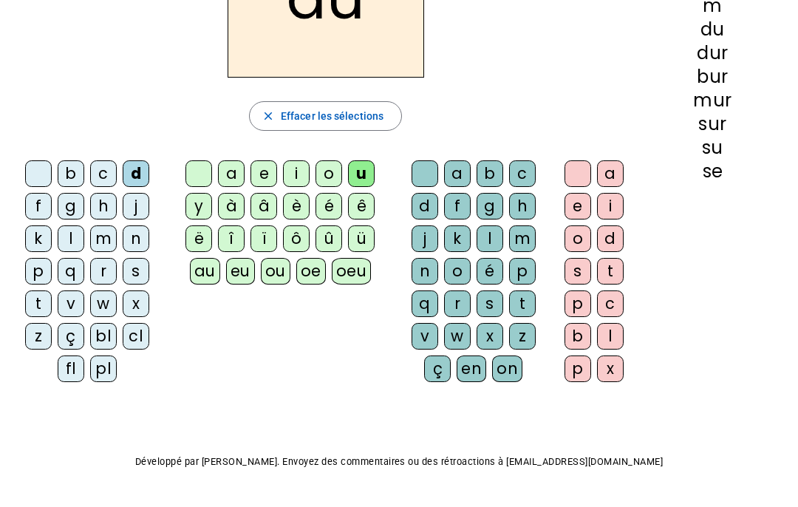
scroll to position [148, 0]
click at [50, 172] on div at bounding box center [38, 173] width 27 height 27
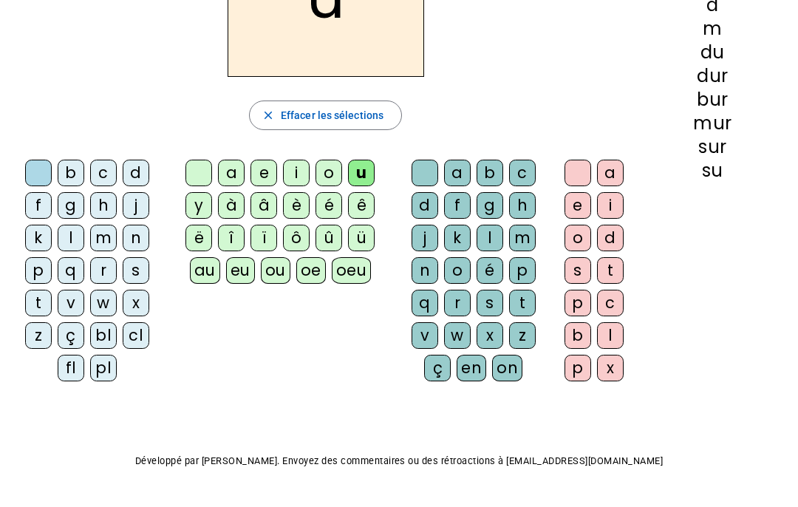
click at [71, 167] on div "b" at bounding box center [71, 173] width 27 height 27
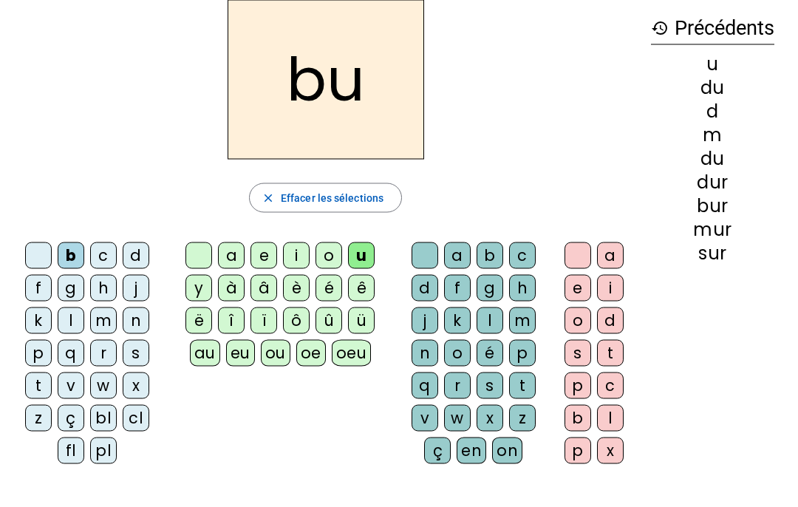
scroll to position [63, 0]
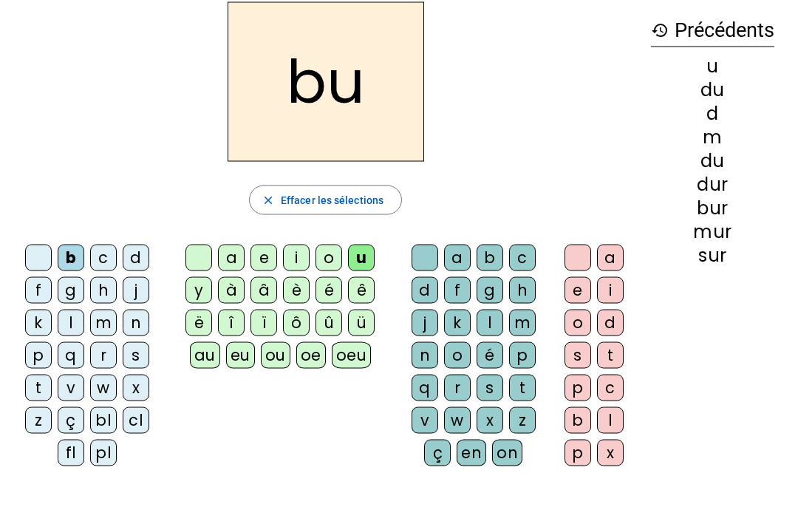
click at [75, 390] on div "v" at bounding box center [71, 388] width 27 height 27
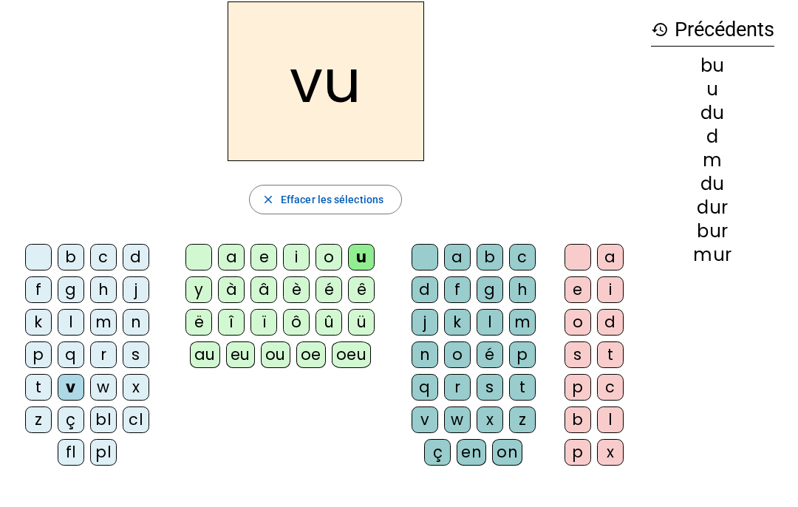
click at [45, 387] on div "t" at bounding box center [38, 387] width 27 height 27
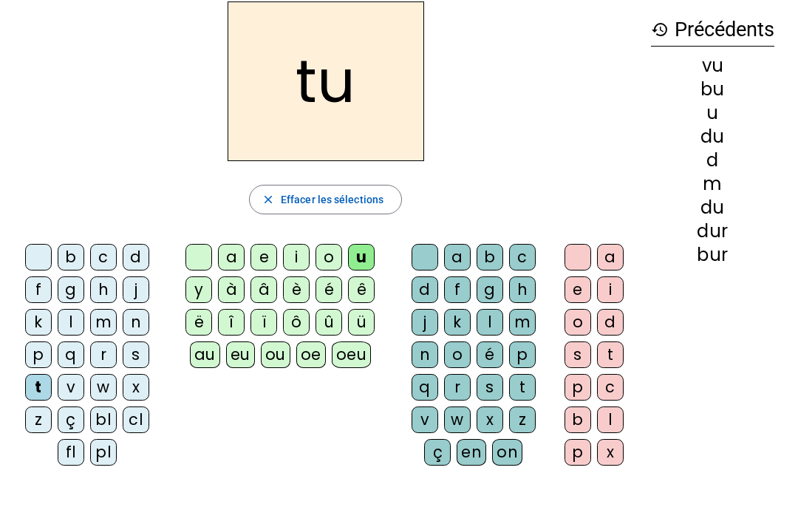
click at [268, 262] on div "e" at bounding box center [264, 257] width 27 height 27
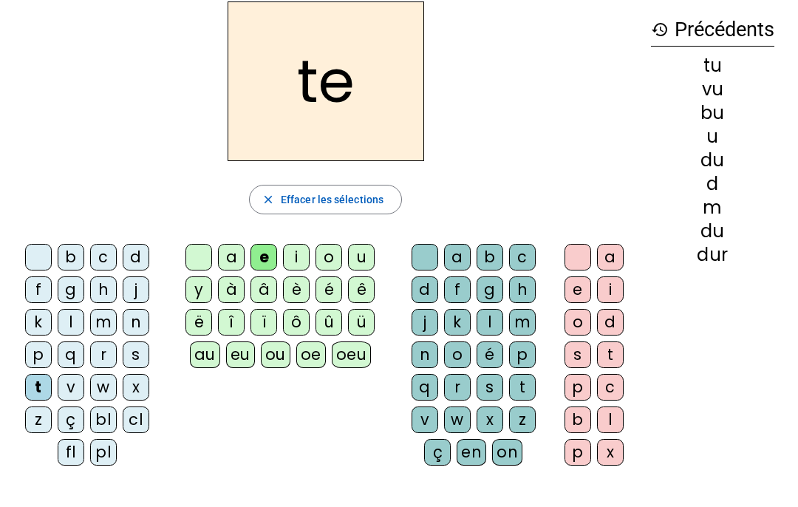
click at [512, 451] on div "on" at bounding box center [507, 452] width 30 height 27
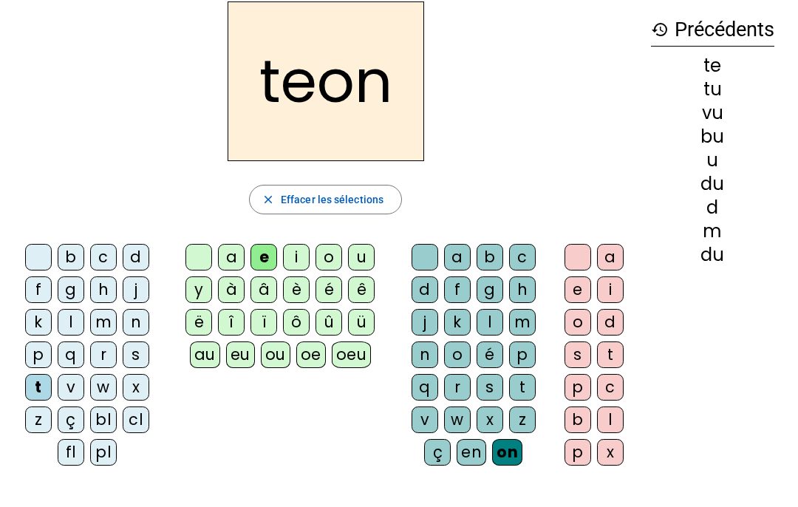
click at [429, 263] on div at bounding box center [425, 257] width 27 height 27
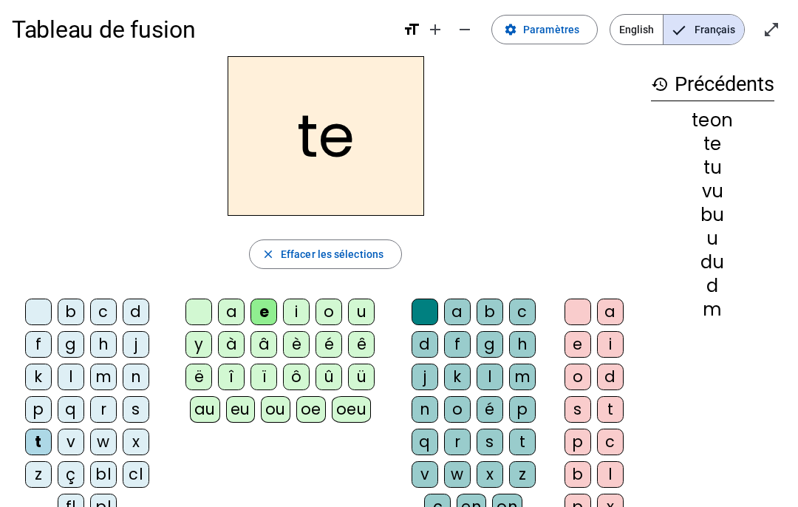
scroll to position [0, 0]
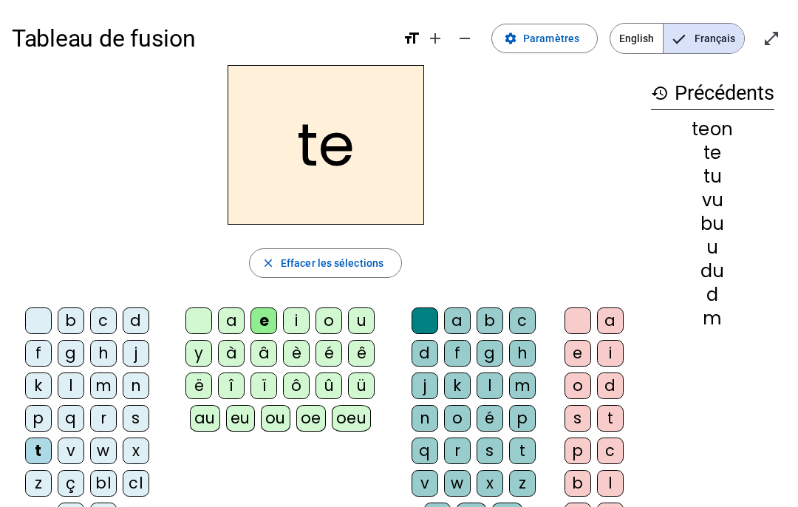
click at [81, 390] on div "l" at bounding box center [71, 386] width 27 height 27
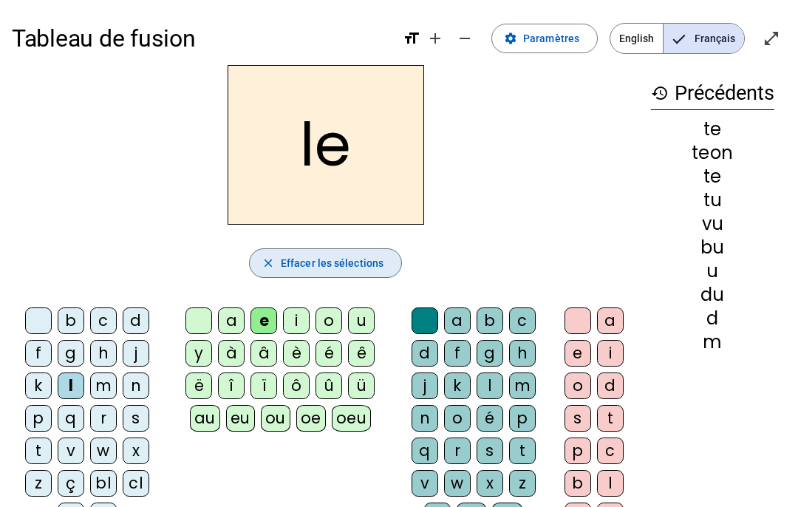
click at [328, 261] on span "Effacer les sélections" at bounding box center [332, 263] width 103 height 18
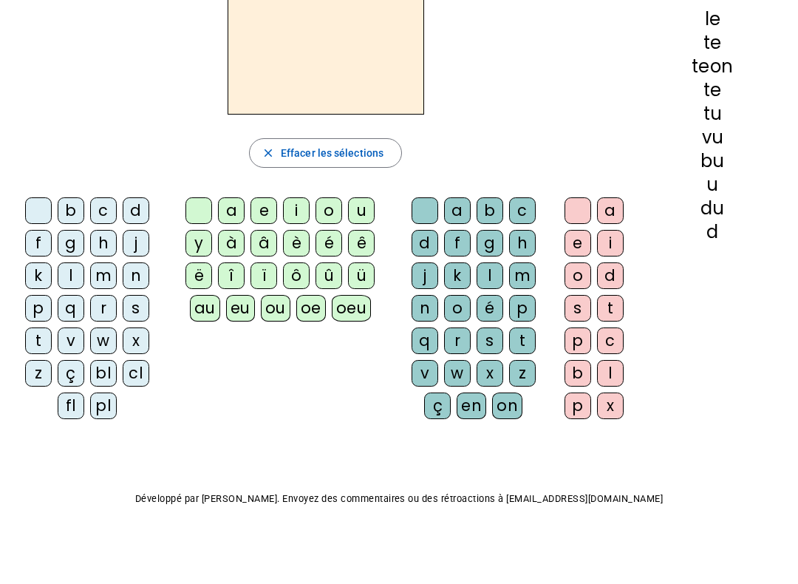
scroll to position [112, 0]
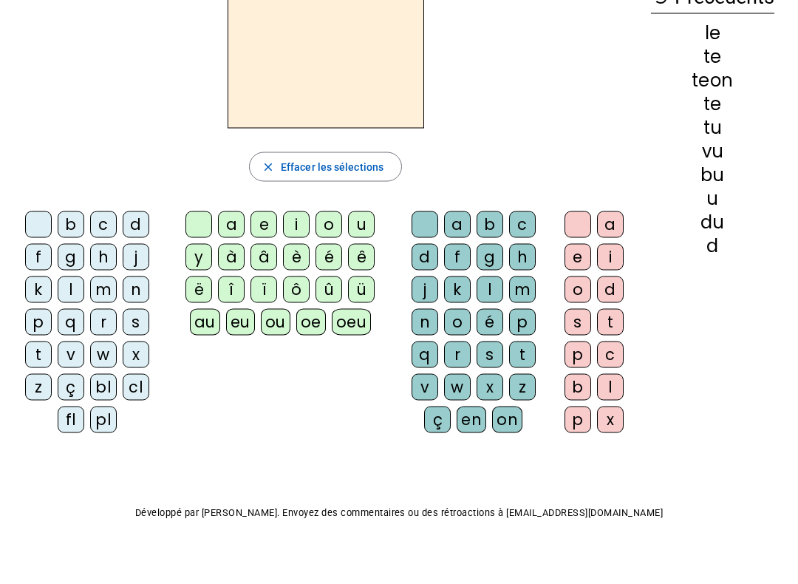
click at [72, 424] on div "fl" at bounding box center [71, 420] width 27 height 27
click at [358, 321] on div "oeu" at bounding box center [352, 321] width 40 height 27
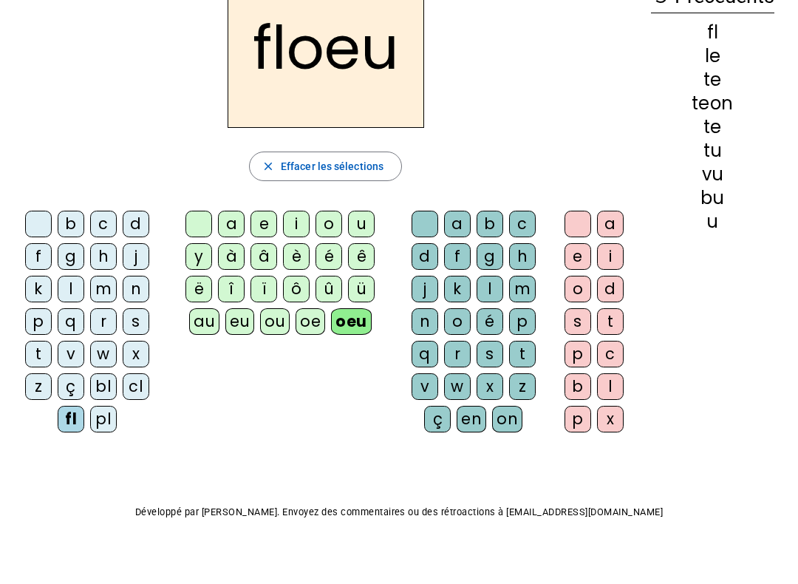
click at [486, 419] on div "en" at bounding box center [472, 419] width 30 height 27
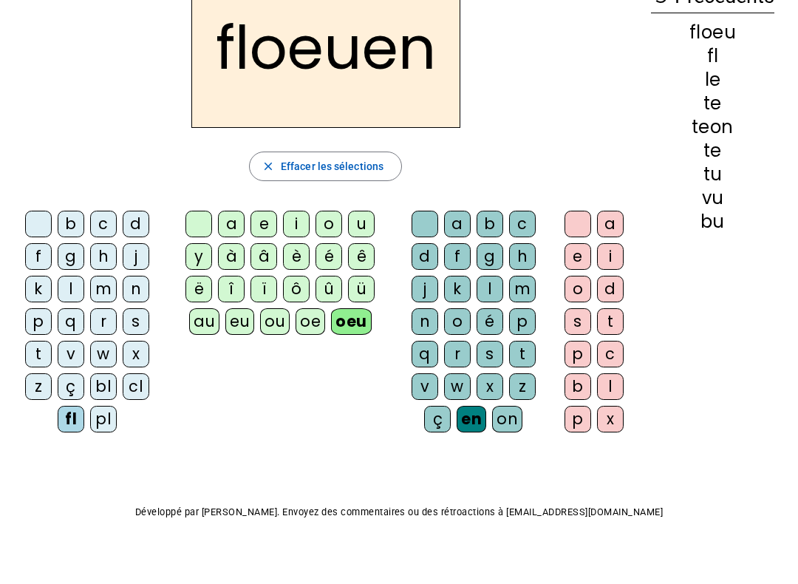
click at [617, 428] on div "x" at bounding box center [610, 419] width 27 height 27
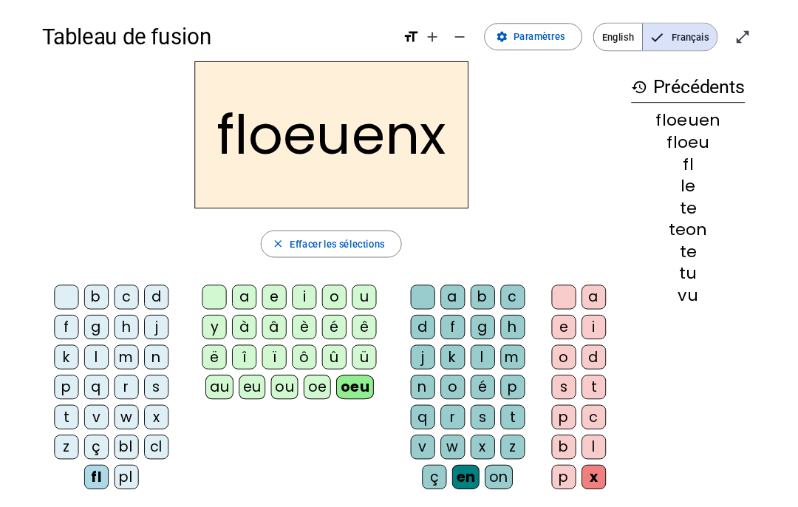
scroll to position [0, 0]
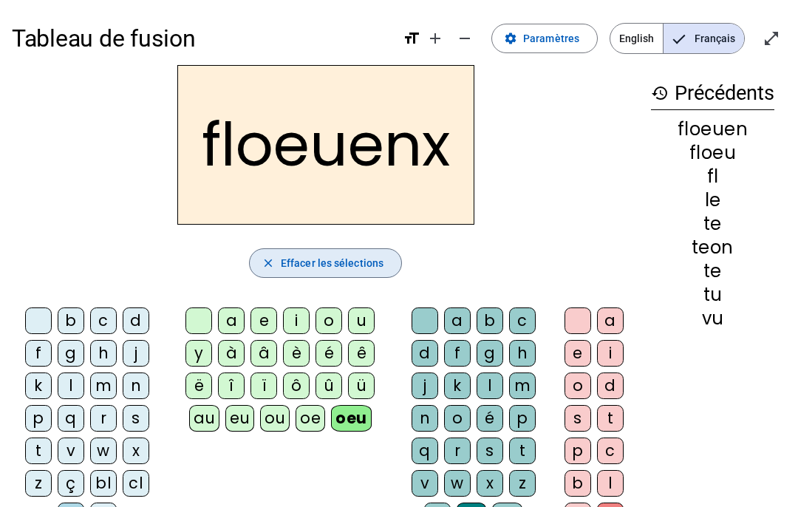
click at [305, 255] on span "Effacer les sélections" at bounding box center [332, 263] width 103 height 18
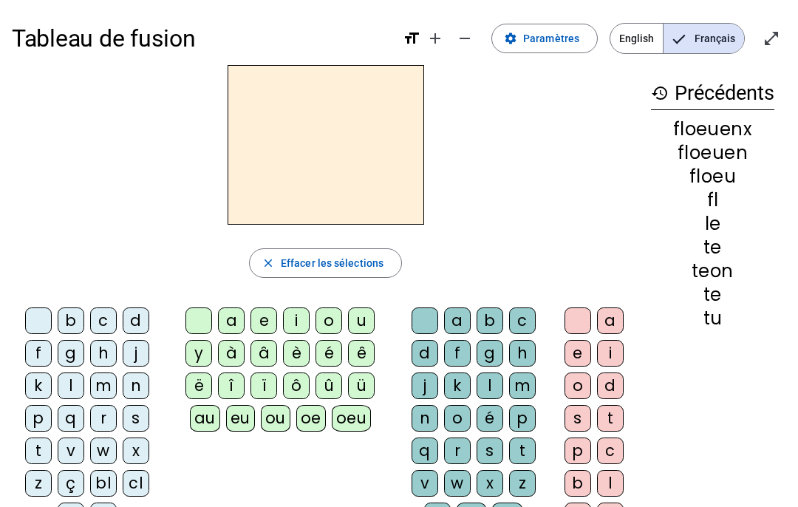
click at [97, 473] on div "bl" at bounding box center [103, 483] width 27 height 27
click at [237, 418] on div "eu" at bounding box center [240, 418] width 29 height 27
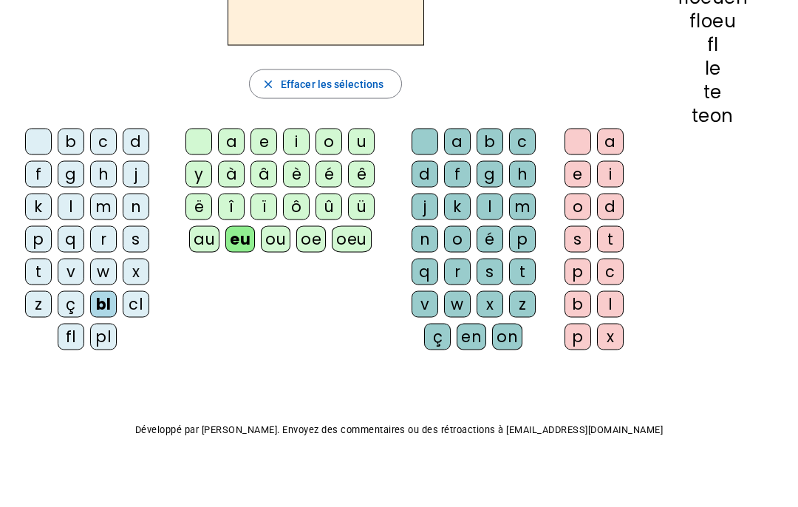
scroll to position [189, 0]
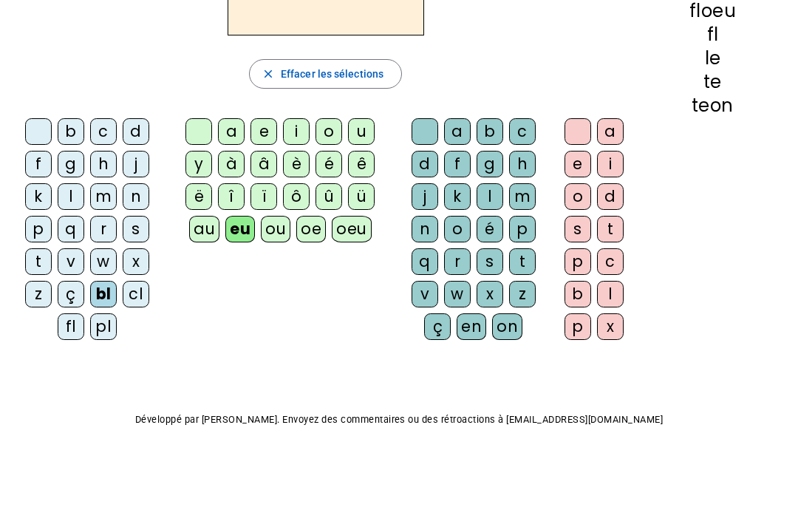
click at [474, 328] on div "en" at bounding box center [472, 326] width 30 height 27
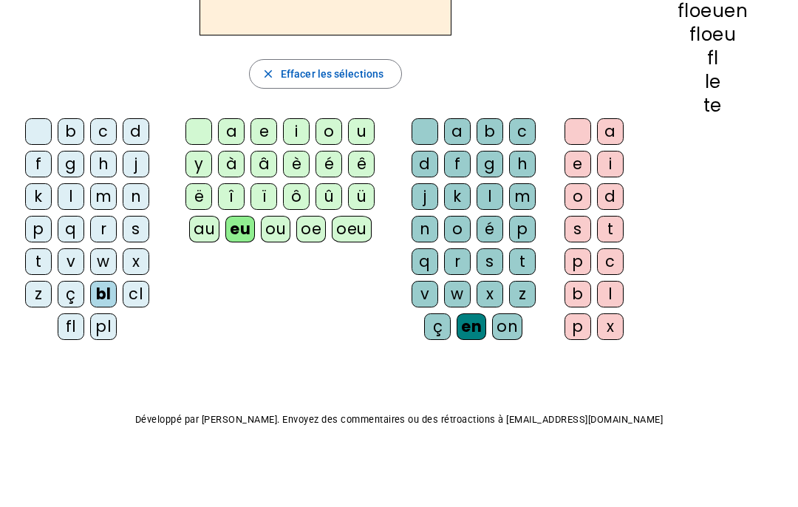
click at [571, 319] on div "p" at bounding box center [578, 326] width 27 height 27
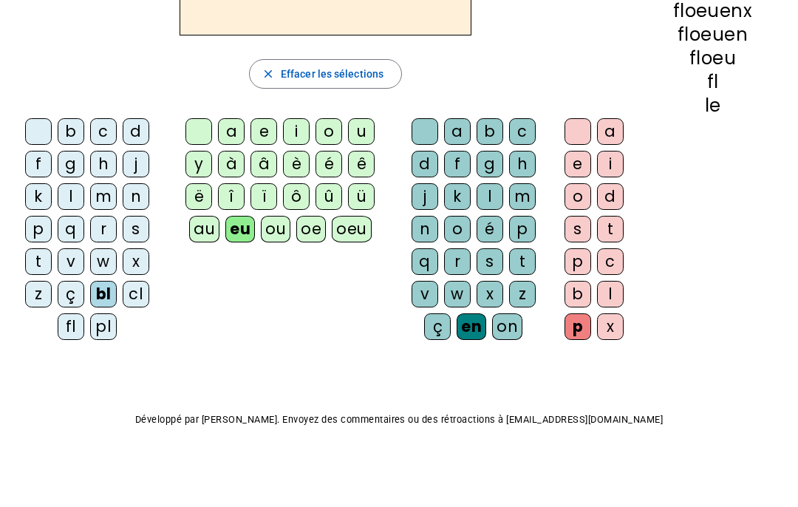
click at [611, 328] on div "x" at bounding box center [610, 326] width 27 height 27
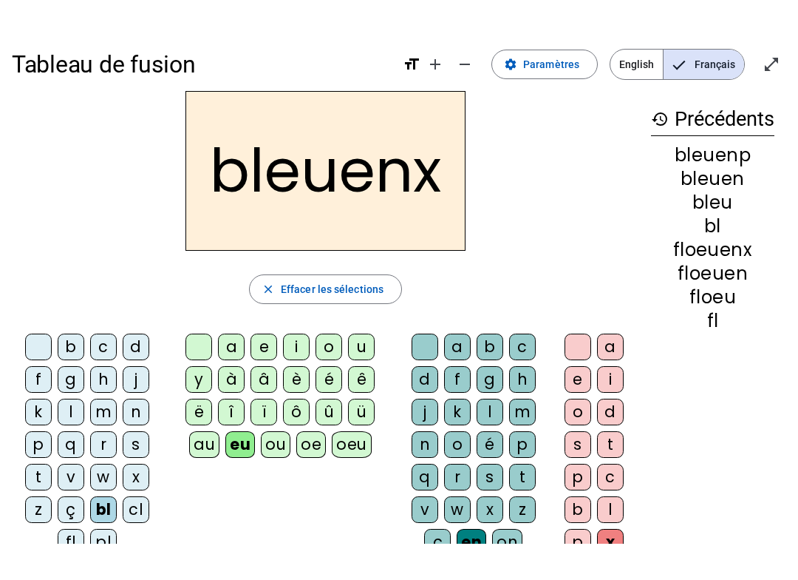
scroll to position [0, 0]
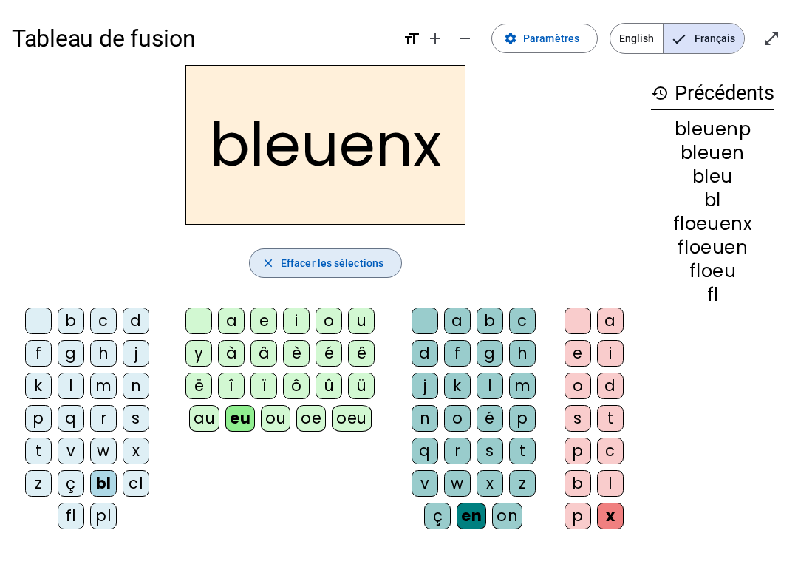
click at [355, 265] on span "Effacer les sélections" at bounding box center [332, 263] width 103 height 18
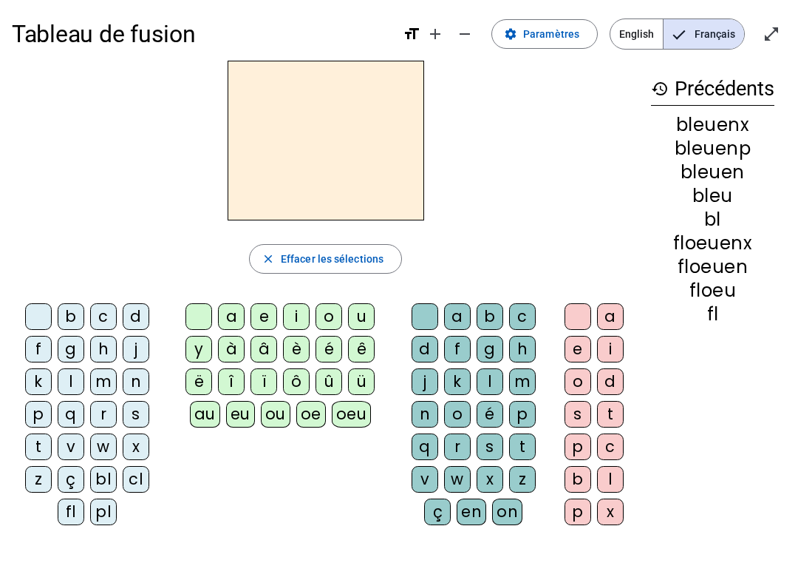
click at [364, 419] on div "oeu" at bounding box center [352, 418] width 40 height 27
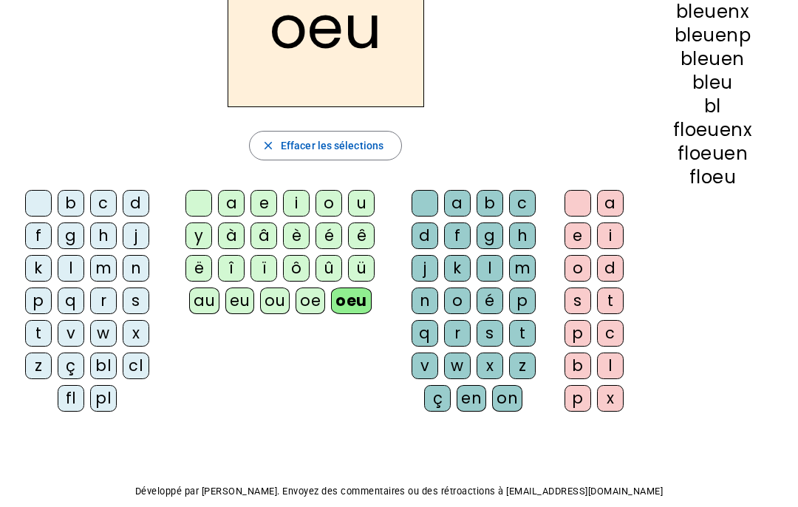
scroll to position [119, 0]
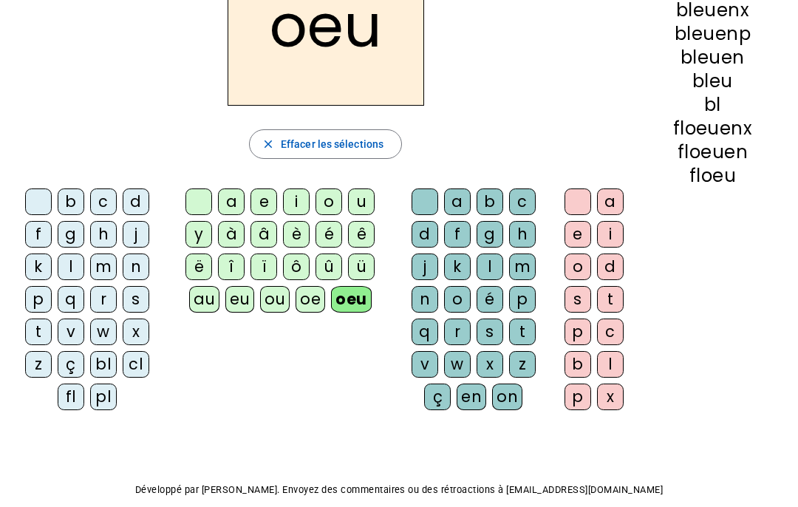
click at [74, 407] on div "fl" at bounding box center [71, 397] width 27 height 27
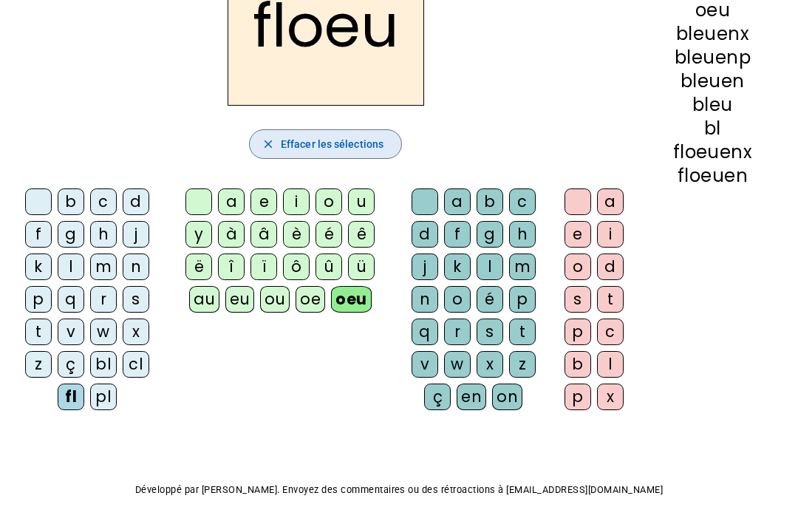
scroll to position [112, 0]
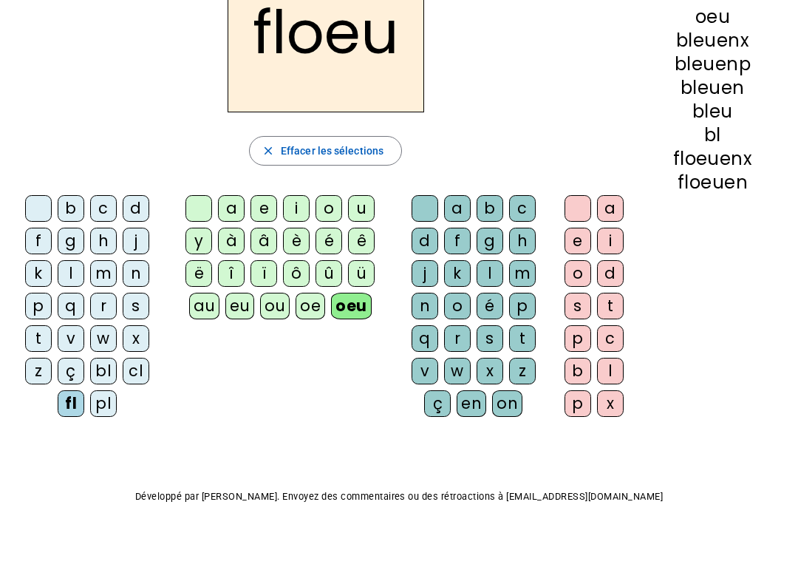
click at [447, 411] on div "ç" at bounding box center [437, 403] width 27 height 27
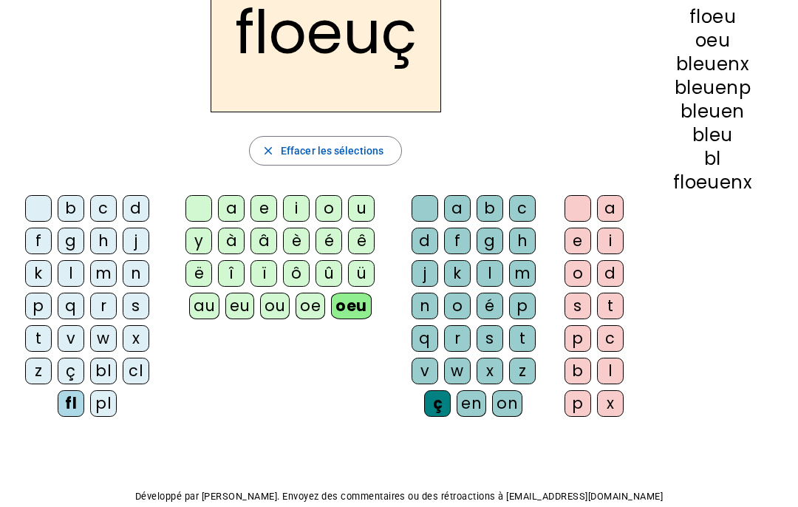
click at [608, 203] on div "a" at bounding box center [610, 208] width 27 height 27
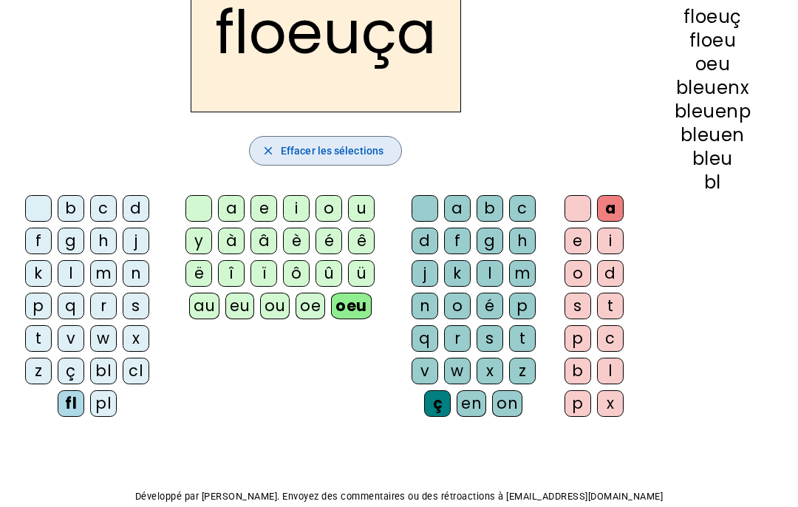
click at [334, 143] on span "Effacer les sélections" at bounding box center [332, 151] width 103 height 18
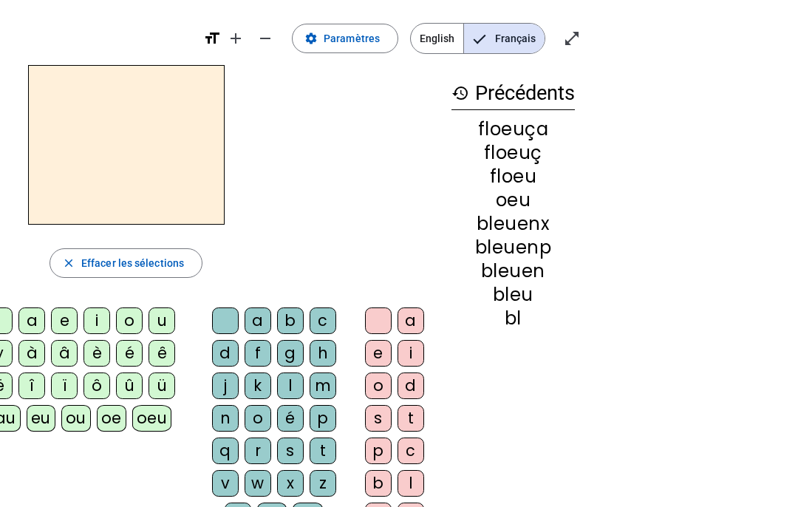
scroll to position [0, 0]
